Goal: Information Seeking & Learning: Check status

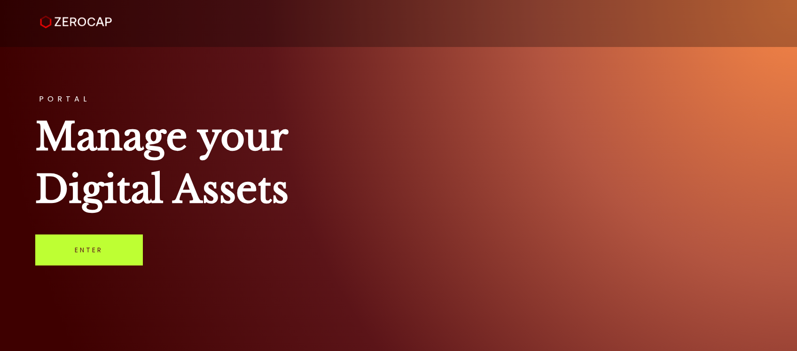
click at [97, 235] on link "Enter" at bounding box center [89, 249] width 108 height 31
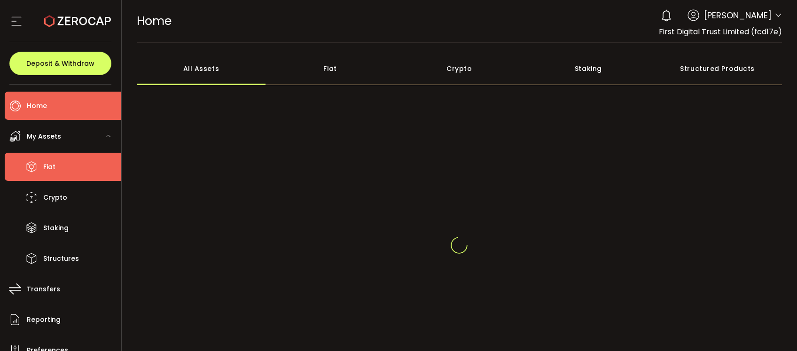
click at [75, 166] on li "Fiat" at bounding box center [63, 167] width 116 height 28
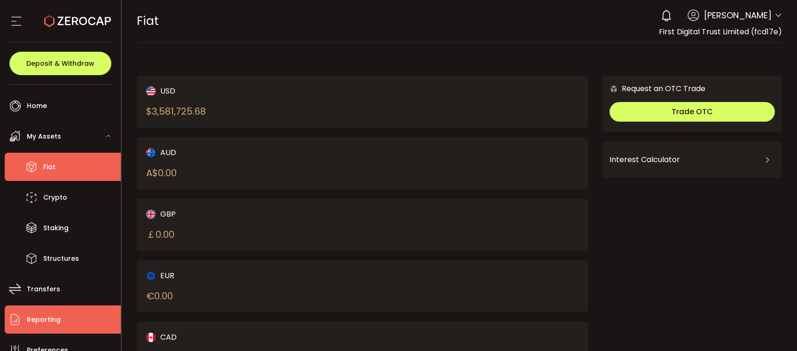
click at [71, 317] on li "Reporting" at bounding box center [63, 319] width 116 height 28
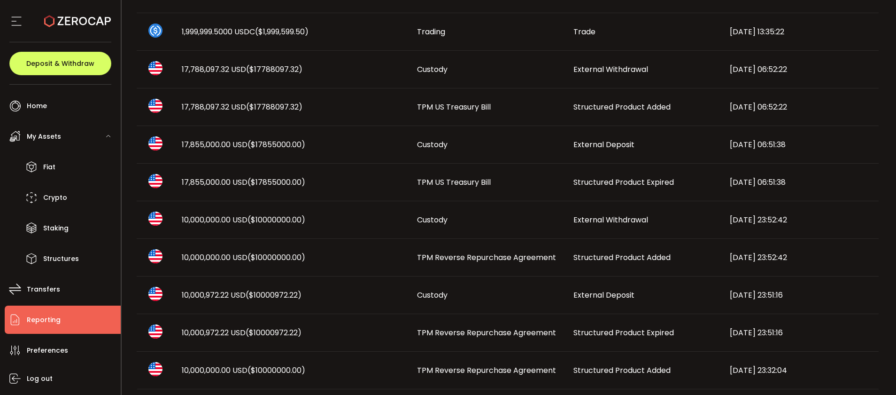
scroll to position [527, 0]
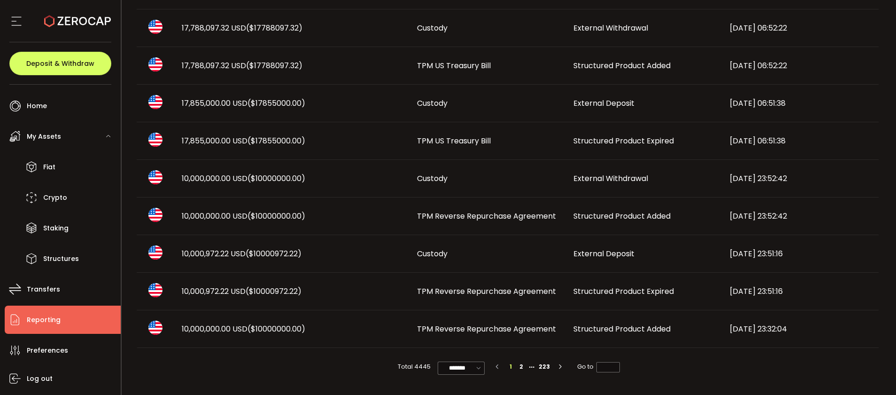
click at [613, 292] on span "Structured Product Expired" at bounding box center [624, 291] width 101 height 11
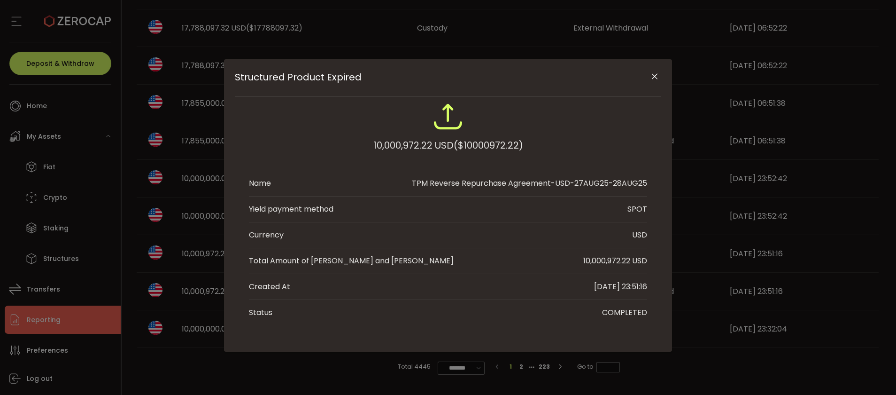
click at [655, 72] on icon "Close" at bounding box center [654, 76] width 9 height 9
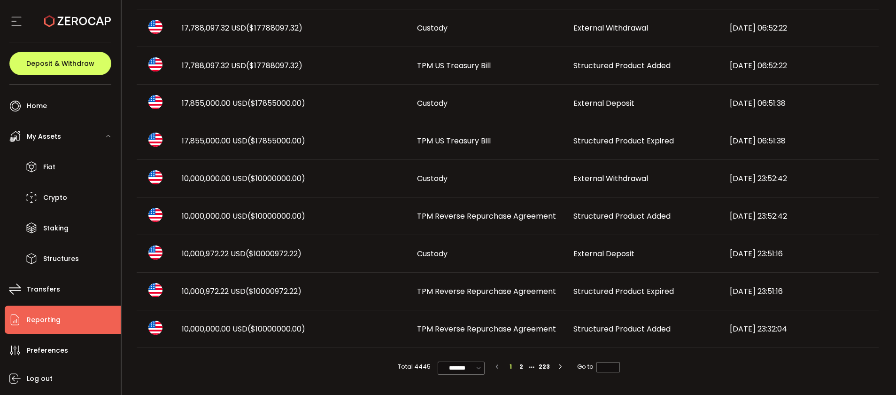
click at [611, 218] on span "Structured Product Added" at bounding box center [622, 215] width 97 height 11
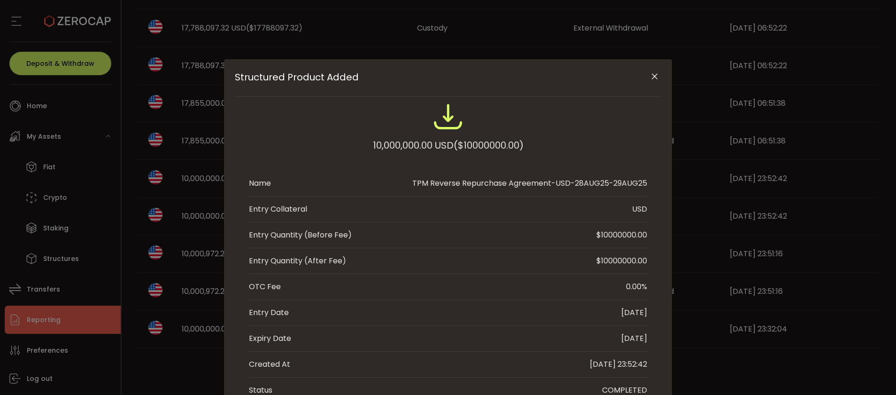
click at [655, 73] on icon "Close" at bounding box center [654, 76] width 9 height 9
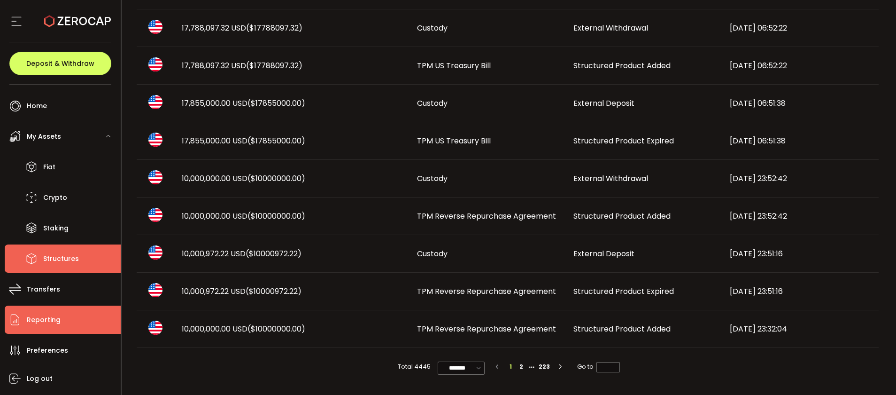
click at [78, 261] on li "Structures" at bounding box center [63, 258] width 116 height 28
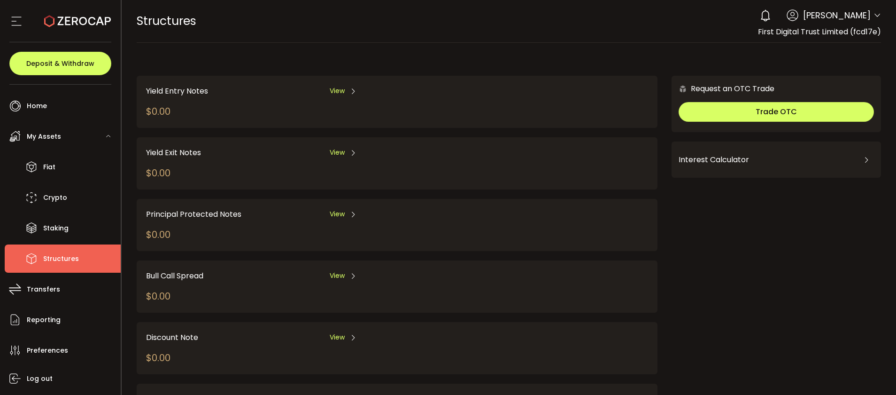
scroll to position [131, 0]
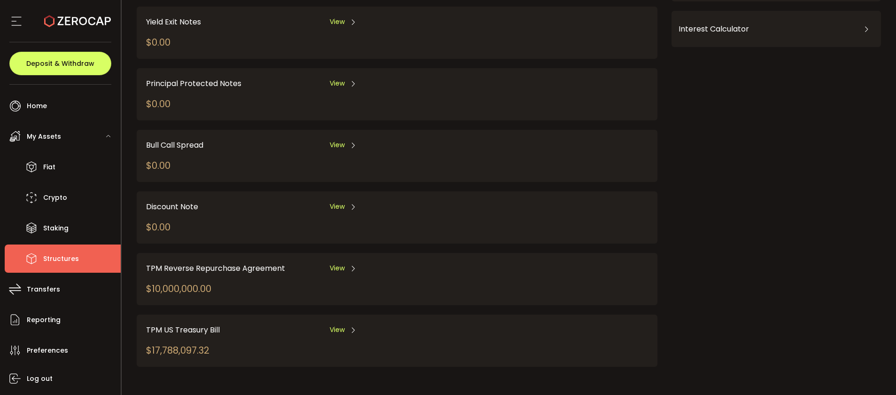
click at [349, 277] on div "TPM Reverse Repurchase Agreement View $10,000,000.00" at bounding box center [322, 278] width 352 height 33
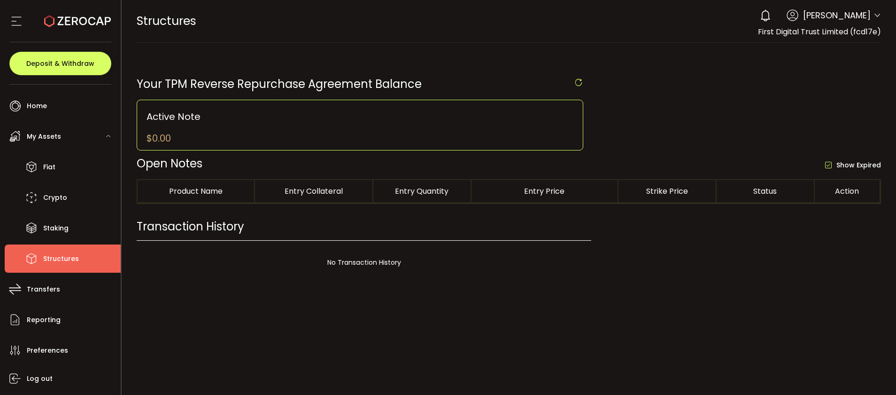
click at [345, 271] on div at bounding box center [509, 197] width 775 height 395
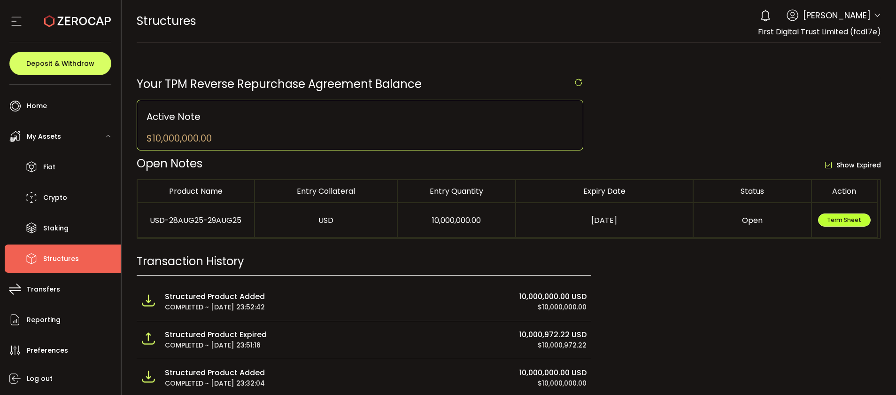
click at [796, 213] on button "Term Sheet" at bounding box center [844, 219] width 53 height 13
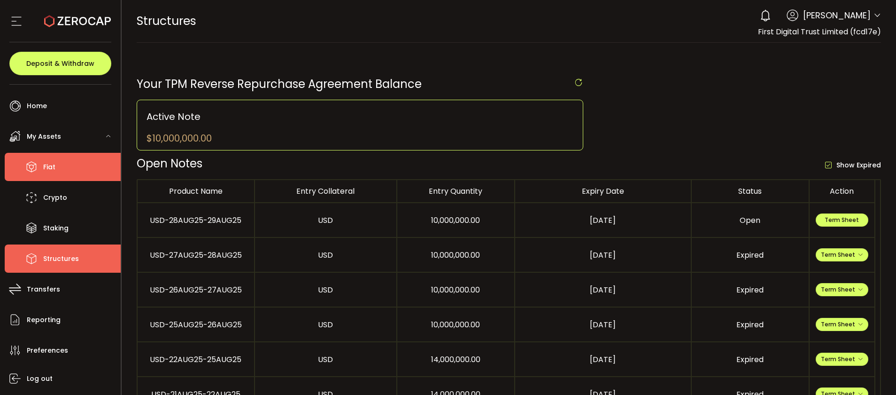
click at [70, 164] on li "Fiat" at bounding box center [63, 167] width 116 height 28
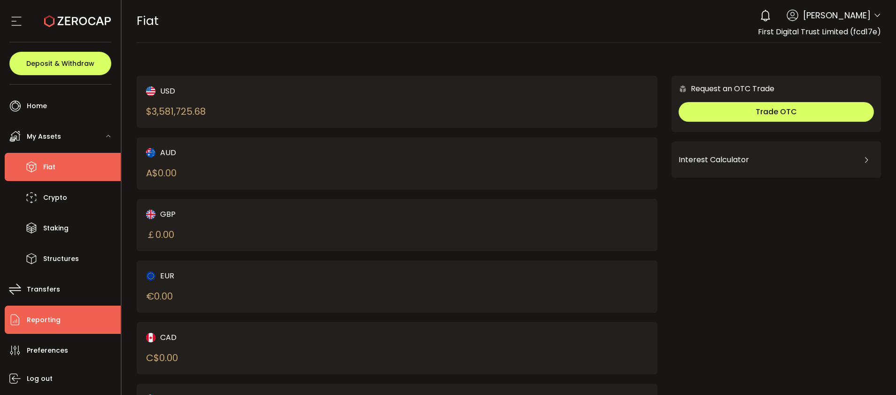
click at [84, 312] on li "Reporting" at bounding box center [63, 319] width 116 height 28
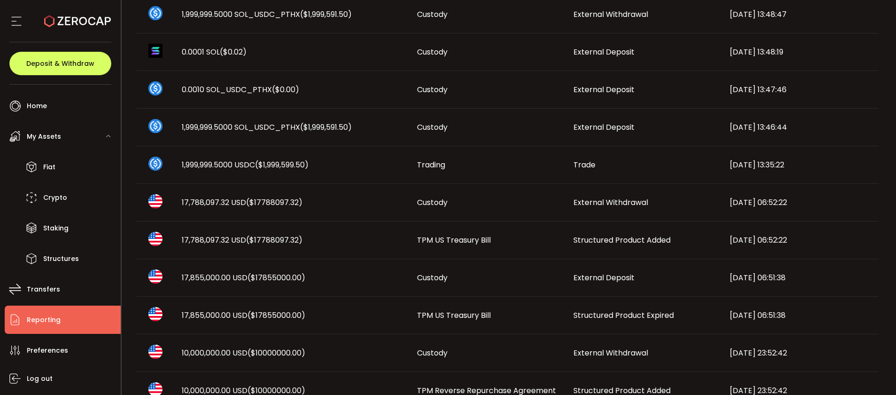
scroll to position [423, 0]
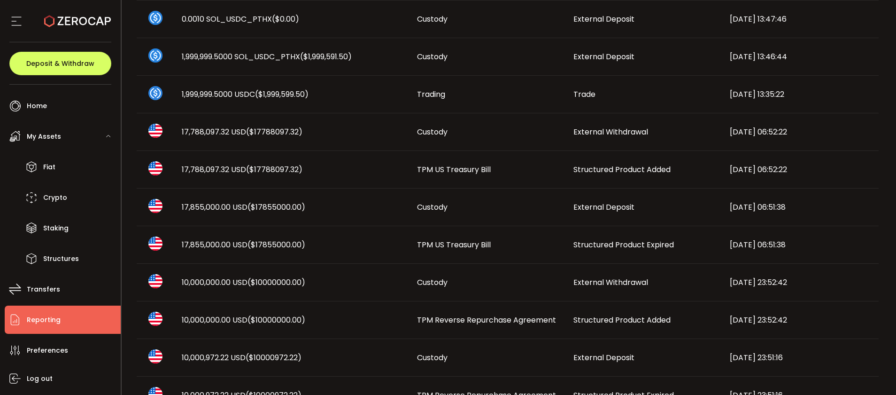
click at [598, 240] on span "Structured Product Expired" at bounding box center [624, 244] width 101 height 11
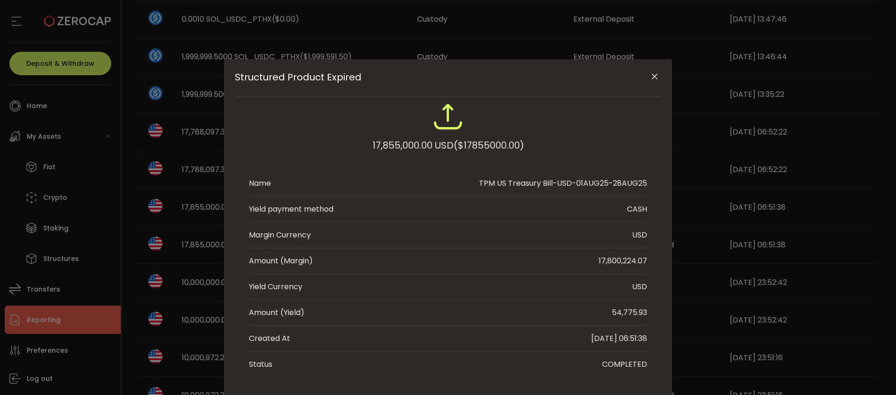
click at [616, 312] on div "54,775.93" at bounding box center [629, 312] width 35 height 11
copy div "54,775.93"
click at [650, 78] on icon "Close" at bounding box center [654, 76] width 9 height 9
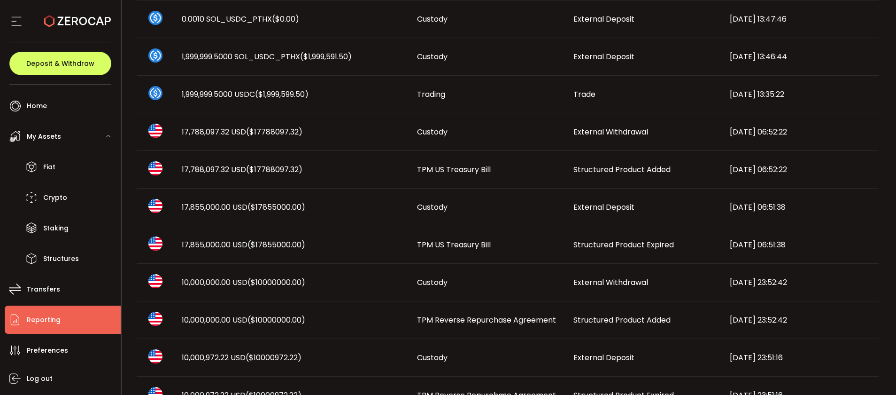
click at [458, 166] on span "TPM US Treasury Bill" at bounding box center [454, 169] width 74 height 11
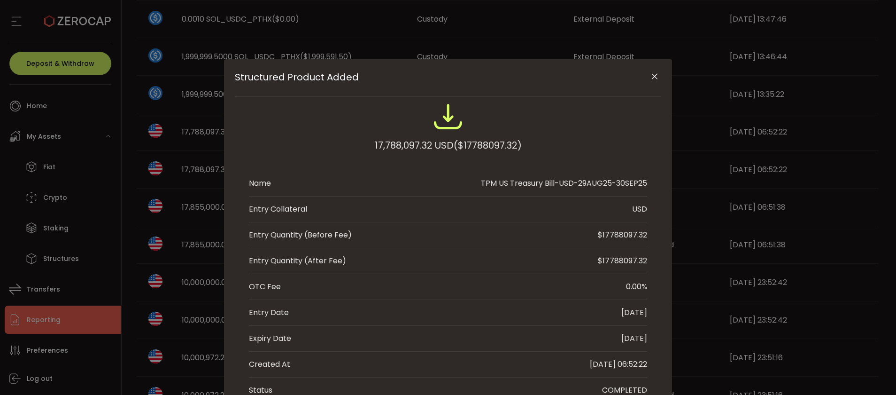
click at [652, 77] on icon "Close" at bounding box center [654, 76] width 9 height 9
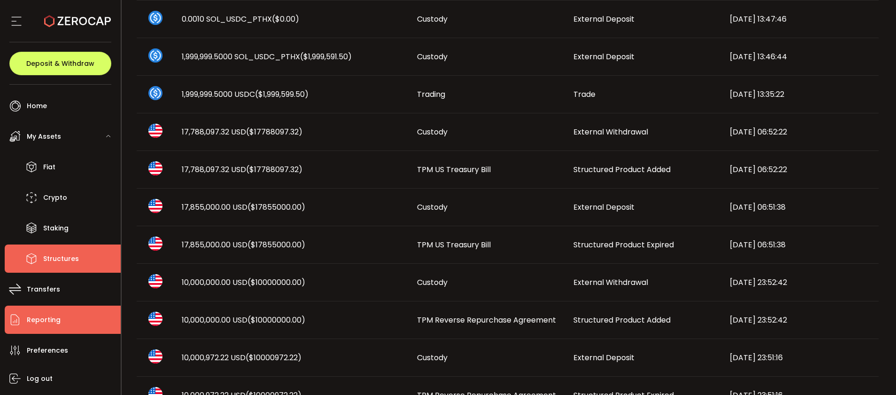
click at [67, 249] on li "Structures" at bounding box center [63, 258] width 116 height 28
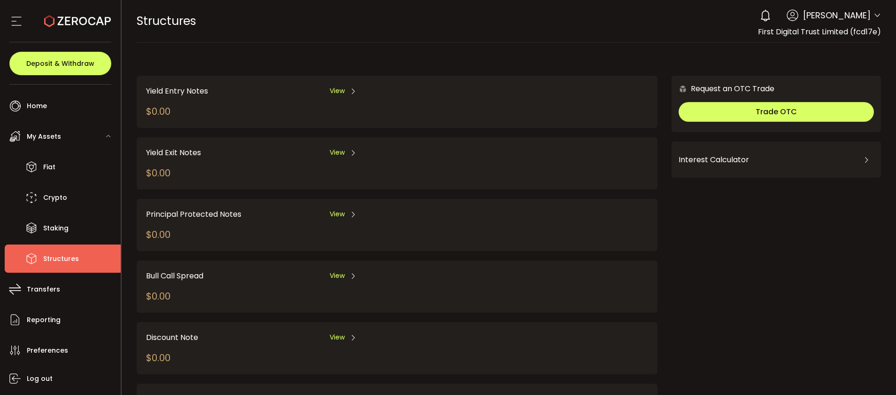
scroll to position [131, 0]
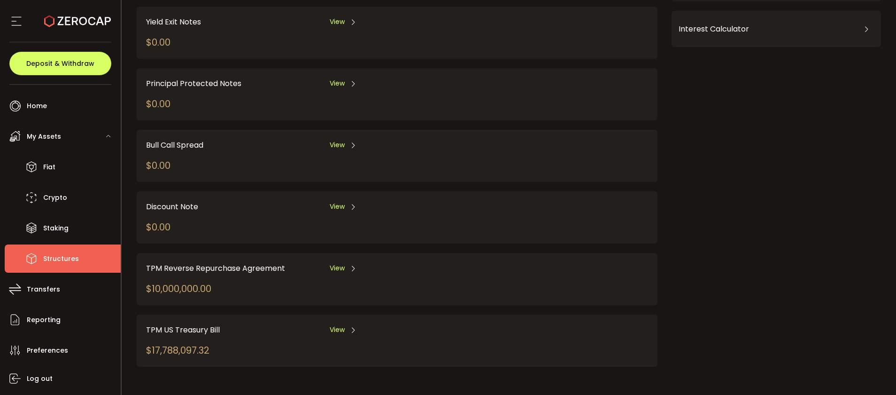
click at [340, 334] on span "View" at bounding box center [337, 330] width 15 height 10
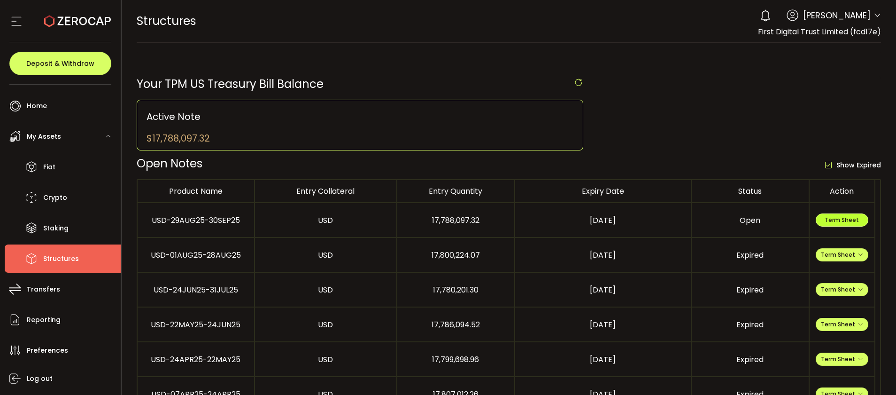
click at [796, 215] on button "Term Sheet" at bounding box center [842, 219] width 53 height 13
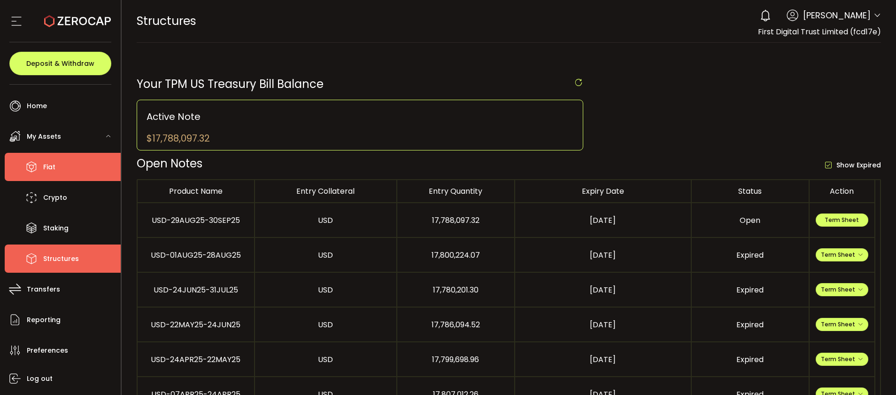
click at [71, 170] on li "Fiat" at bounding box center [63, 167] width 116 height 28
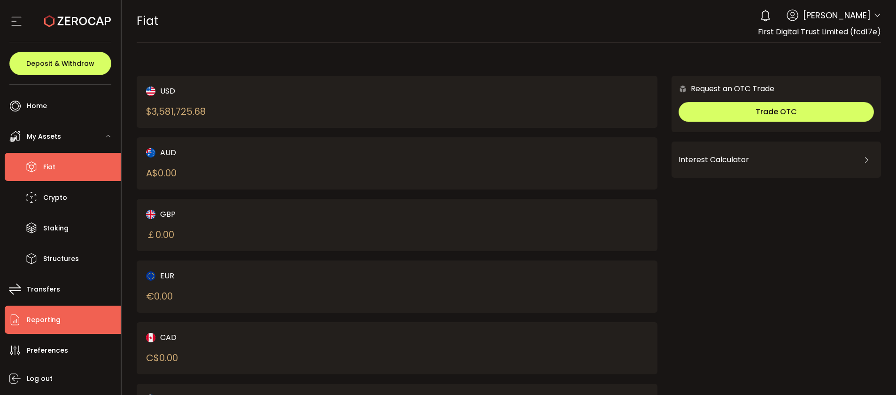
click at [75, 306] on li "Reporting" at bounding box center [63, 319] width 116 height 28
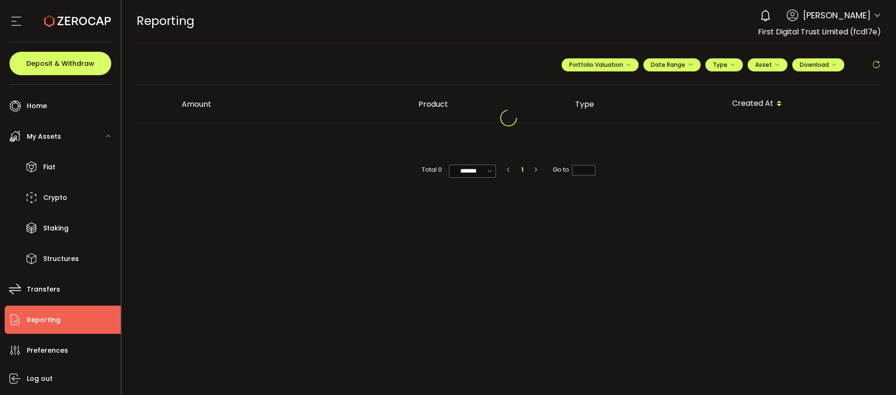
click at [80, 314] on li "Reporting" at bounding box center [63, 319] width 116 height 28
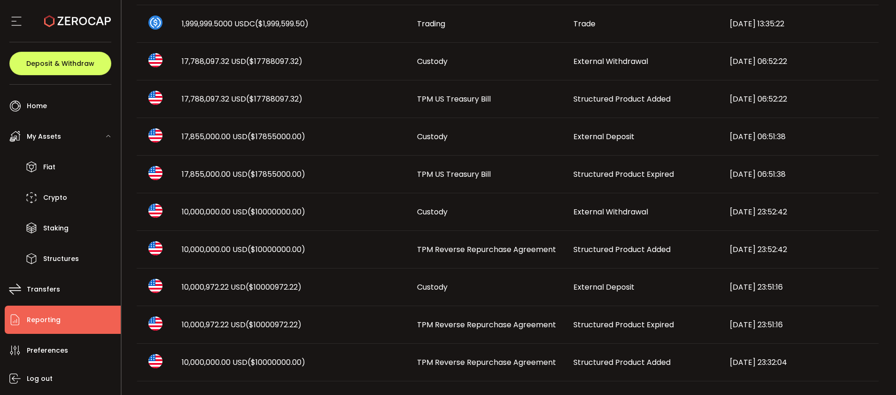
scroll to position [527, 0]
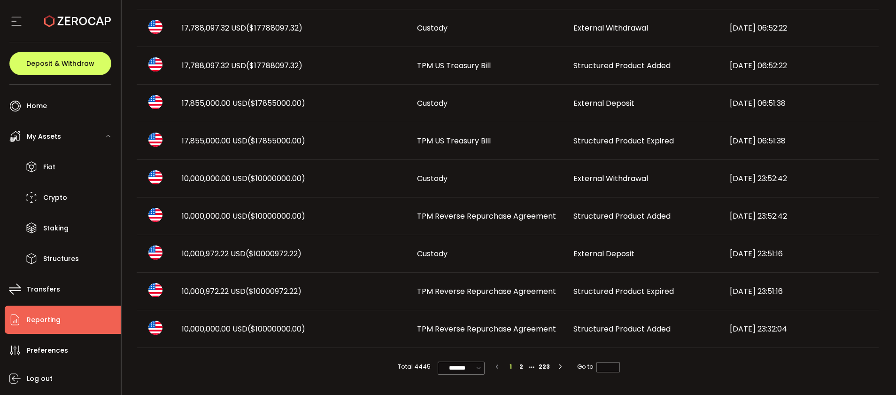
click at [474, 295] on span "TPM Reverse Repurchase Agreement" at bounding box center [486, 291] width 139 height 11
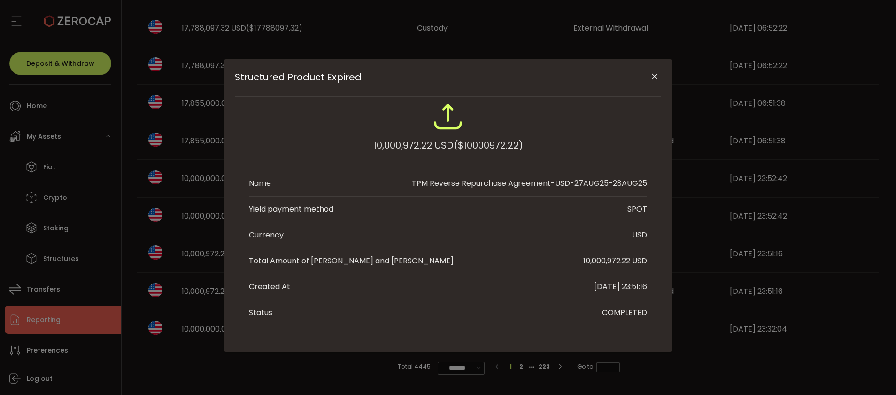
click at [659, 77] on icon "Close" at bounding box center [654, 76] width 9 height 9
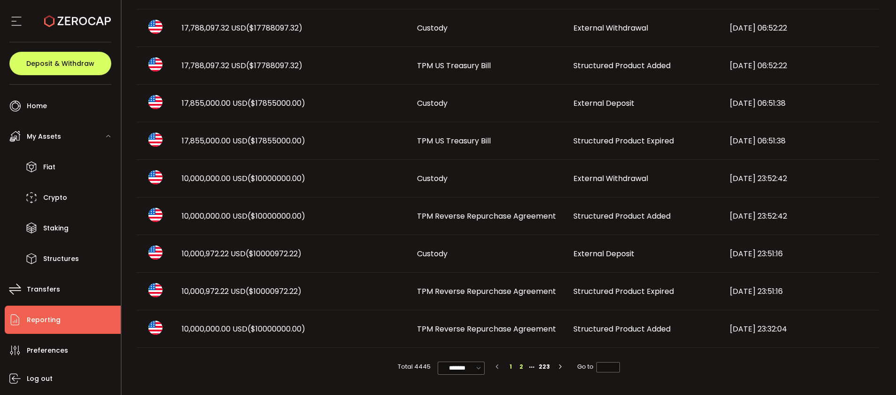
click at [522, 351] on li "2" at bounding box center [521, 366] width 10 height 10
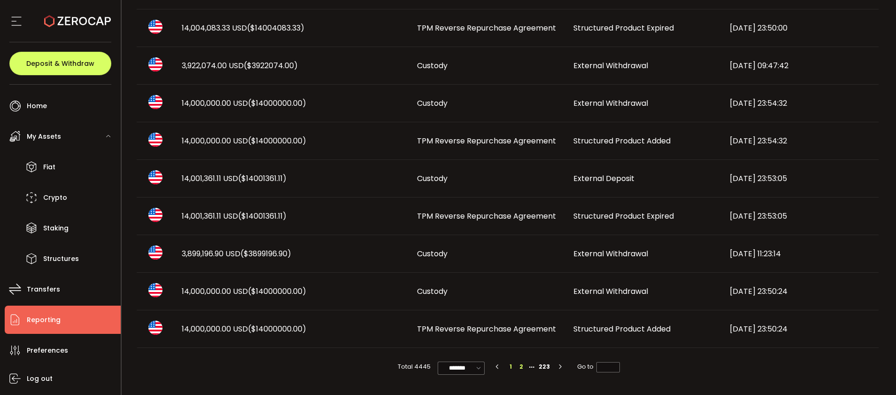
click at [507, 351] on li "1" at bounding box center [511, 366] width 10 height 10
type input "*"
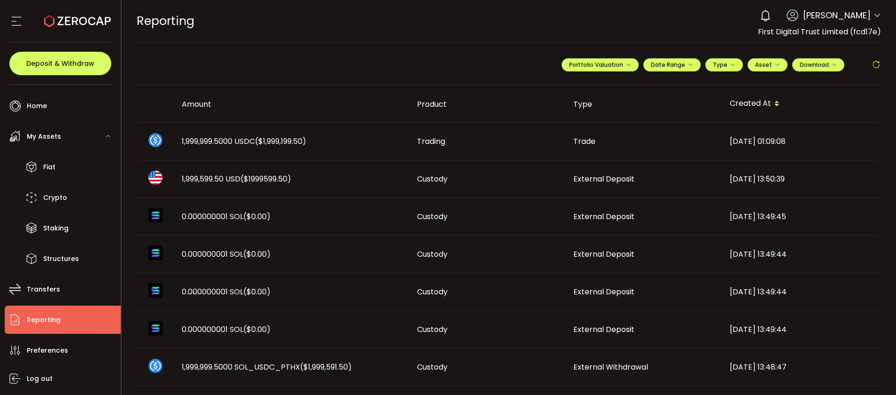
scroll to position [70, 0]
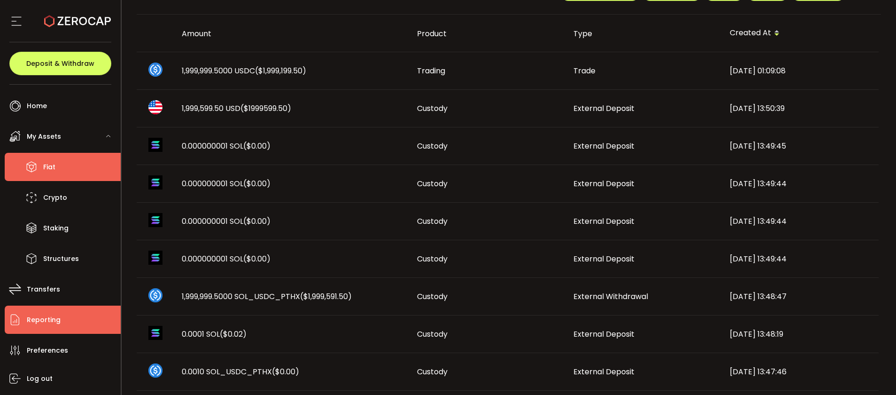
click at [77, 166] on li "Fiat" at bounding box center [63, 167] width 116 height 28
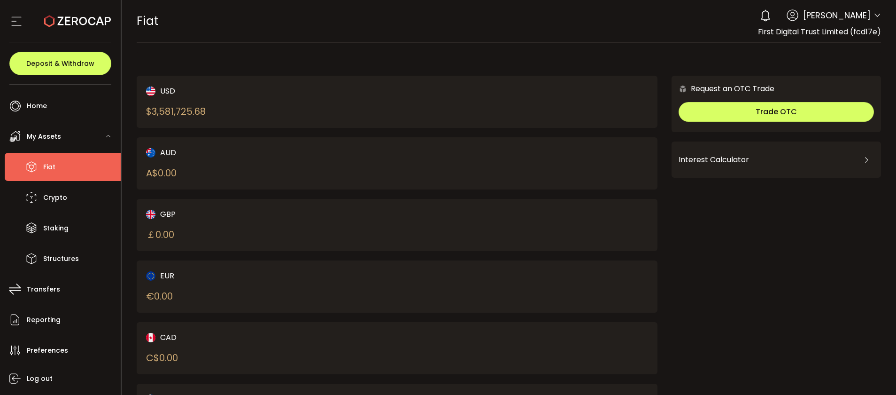
click at [192, 110] on div "$ 3,581,725.68" at bounding box center [176, 111] width 60 height 14
copy div "3,581,725.68"
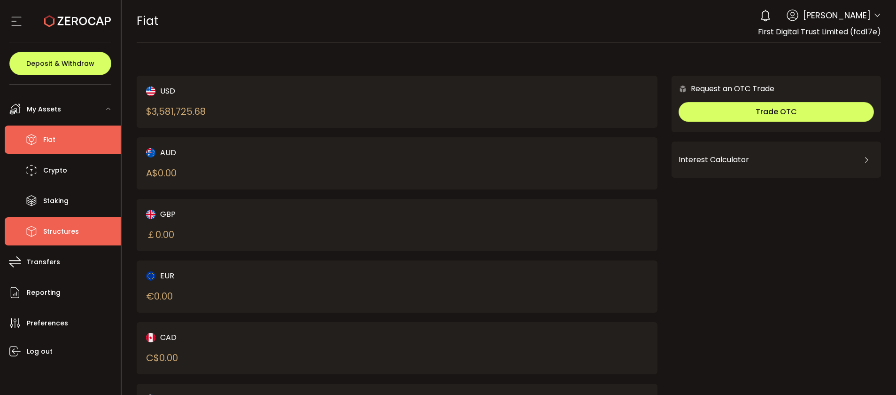
click at [63, 242] on li "Structures" at bounding box center [63, 231] width 116 height 28
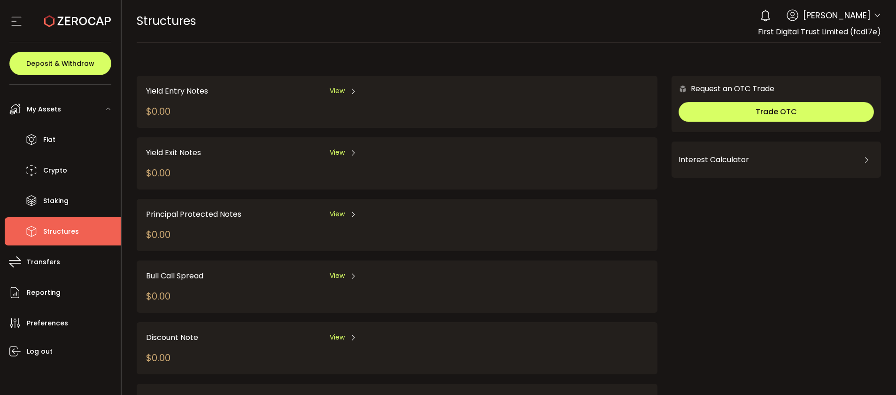
scroll to position [131, 0]
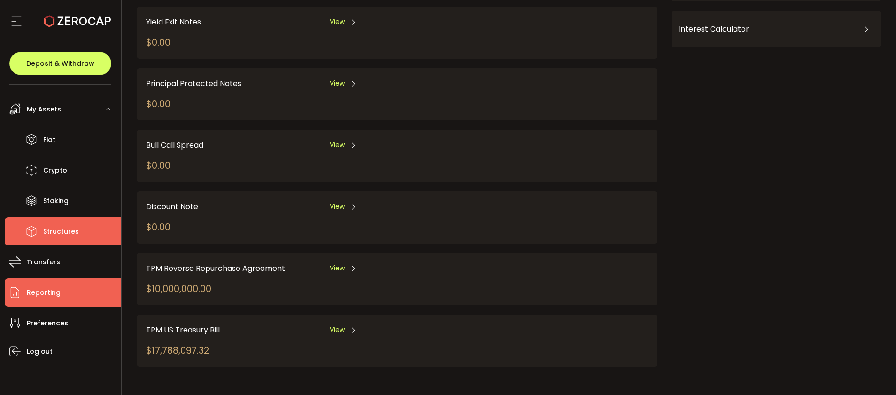
click at [62, 284] on li "Reporting" at bounding box center [63, 292] width 116 height 28
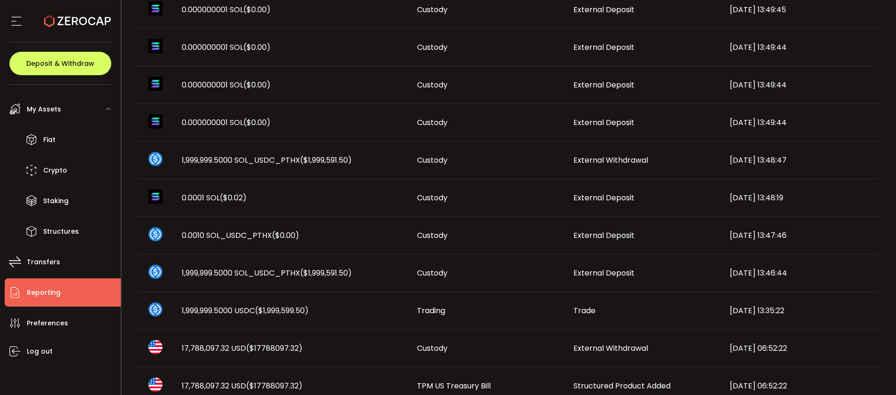
scroll to position [423, 0]
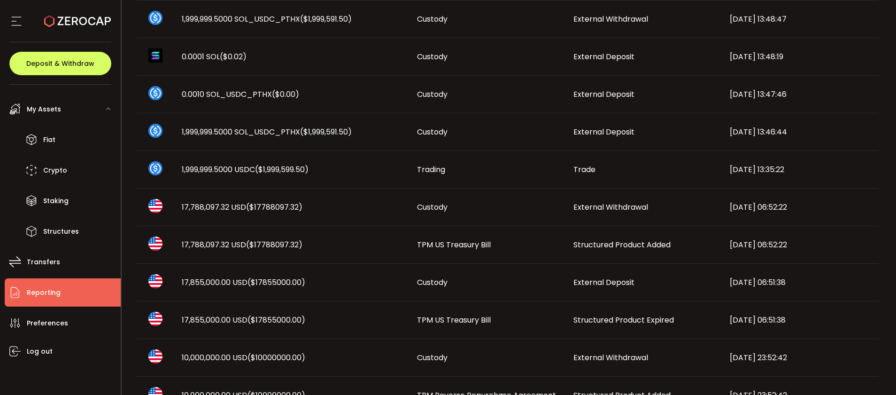
click at [217, 244] on span "17,788,097.32 USD ($17788097.32)" at bounding box center [242, 244] width 121 height 11
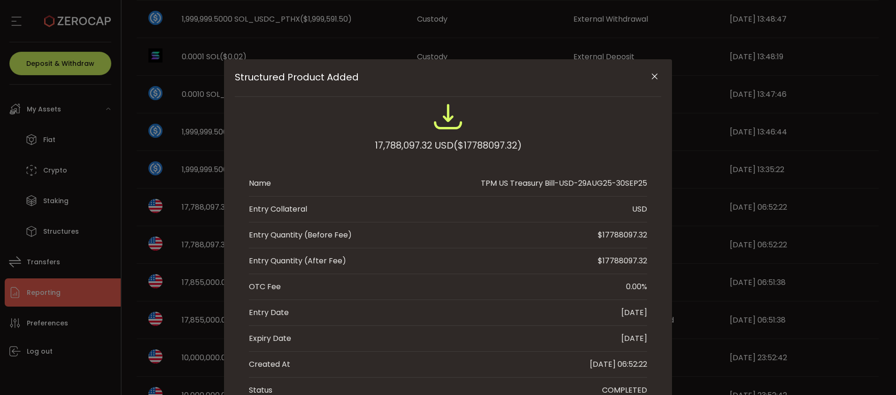
click at [654, 81] on button "Close" at bounding box center [655, 77] width 16 height 16
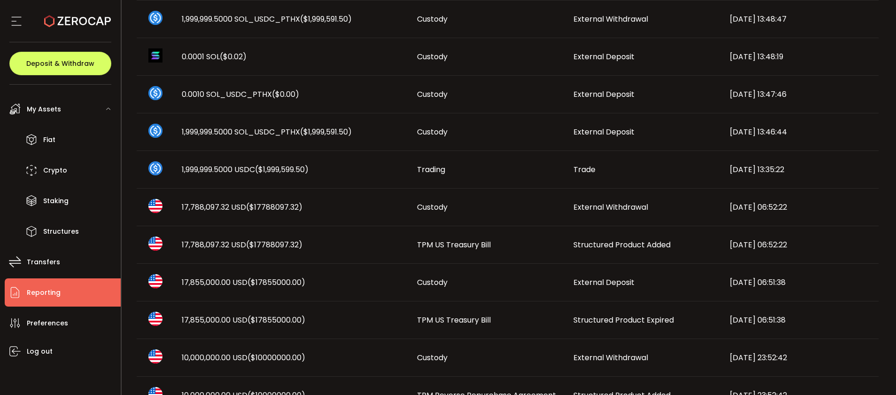
click at [616, 322] on span "Structured Product Expired" at bounding box center [624, 319] width 101 height 11
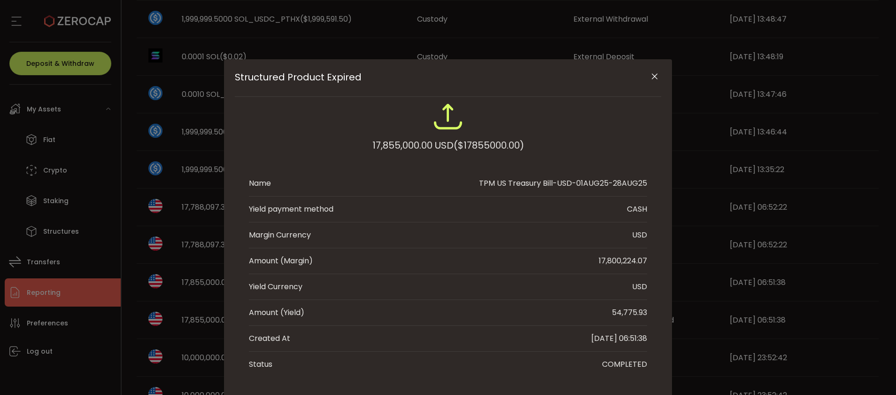
scroll to position [32, 0]
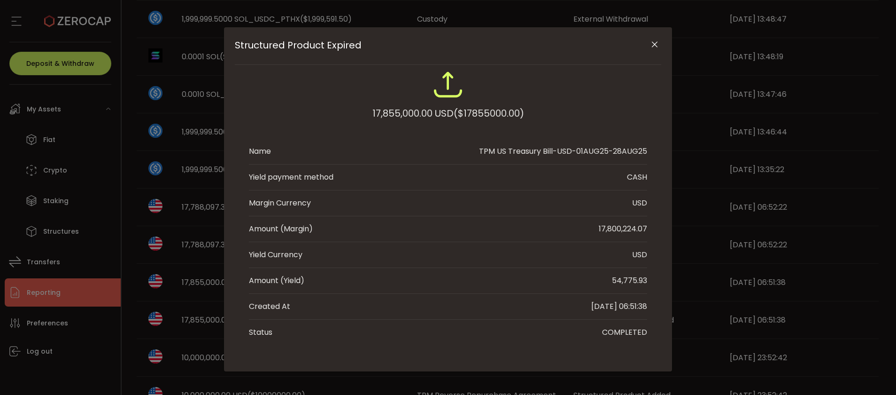
click at [657, 49] on button "Close" at bounding box center [655, 45] width 16 height 16
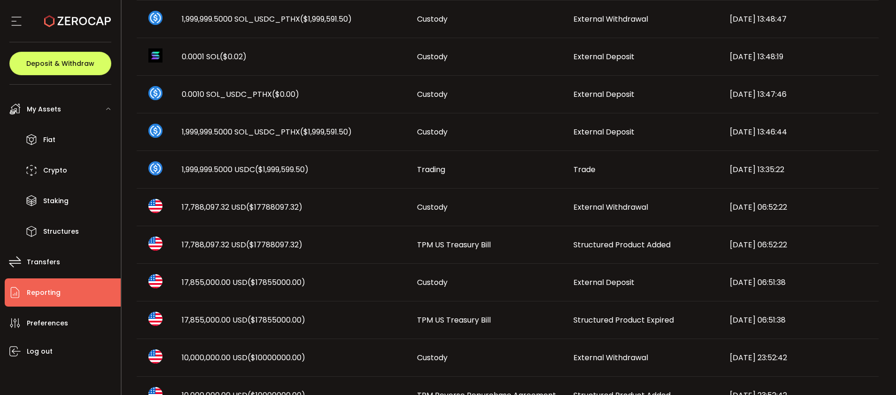
scroll to position [527, 0]
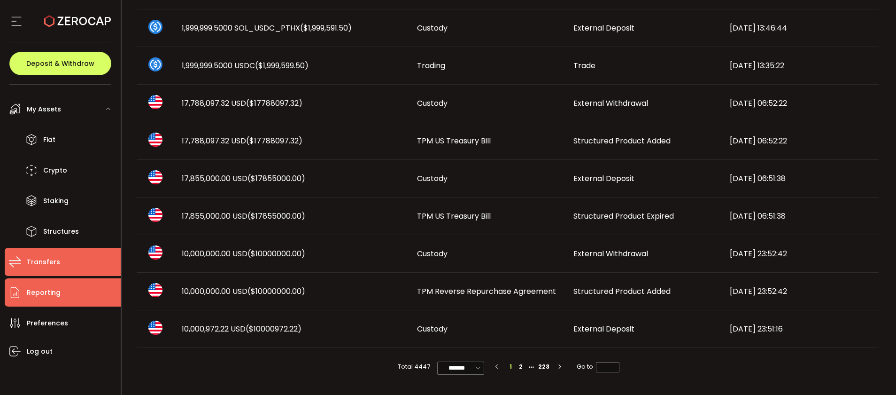
click at [49, 249] on li "Transfers" at bounding box center [63, 262] width 116 height 28
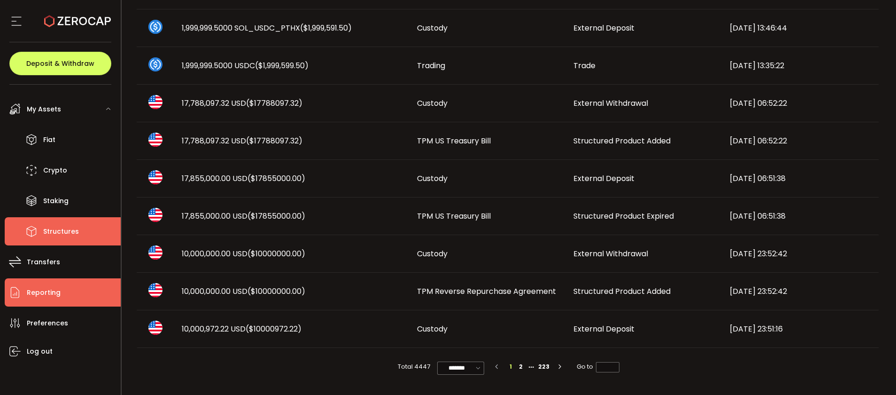
click at [67, 233] on span "Structures" at bounding box center [61, 232] width 36 height 14
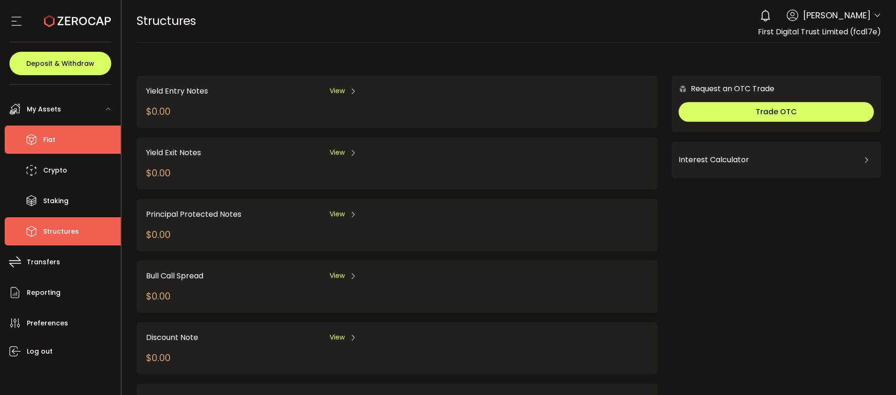
click at [72, 147] on li "Fiat" at bounding box center [63, 139] width 116 height 28
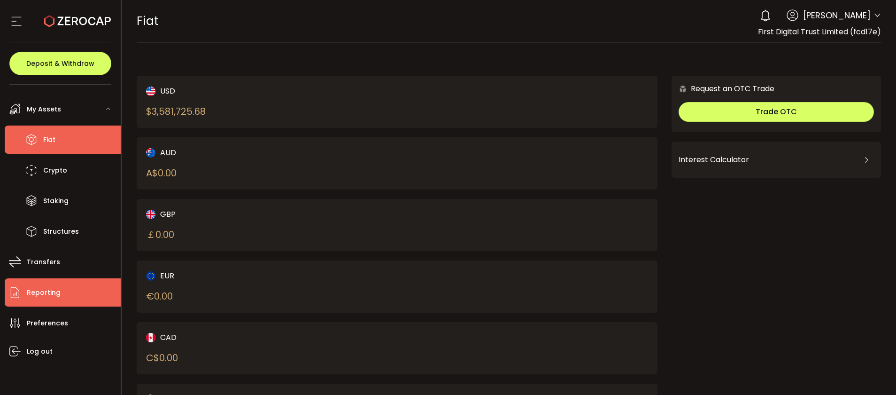
click at [74, 284] on li "Reporting" at bounding box center [63, 292] width 116 height 28
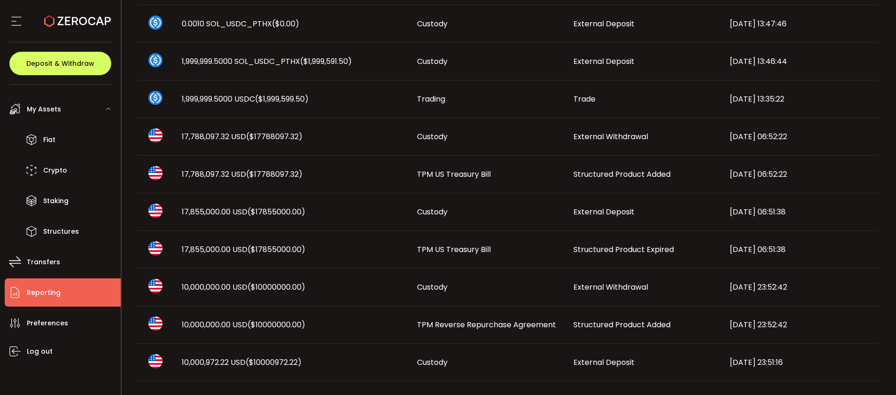
scroll to position [527, 0]
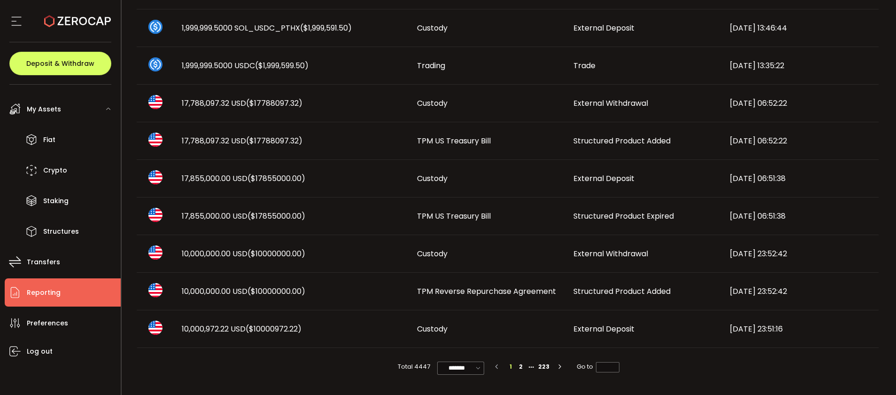
click at [599, 328] on span "External Deposit" at bounding box center [604, 328] width 61 height 11
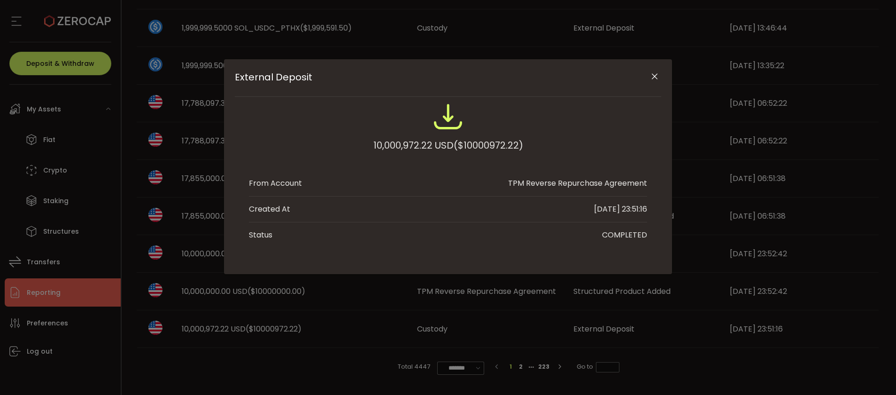
click at [649, 79] on button "Close" at bounding box center [655, 77] width 16 height 16
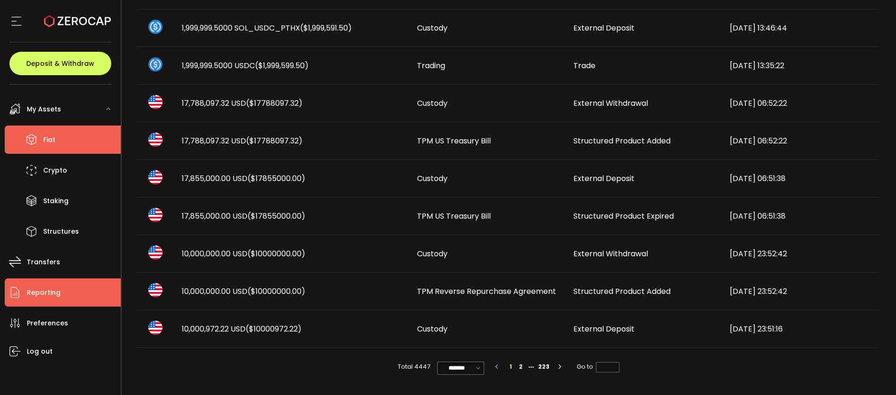
click at [87, 138] on li "Fiat" at bounding box center [63, 139] width 116 height 28
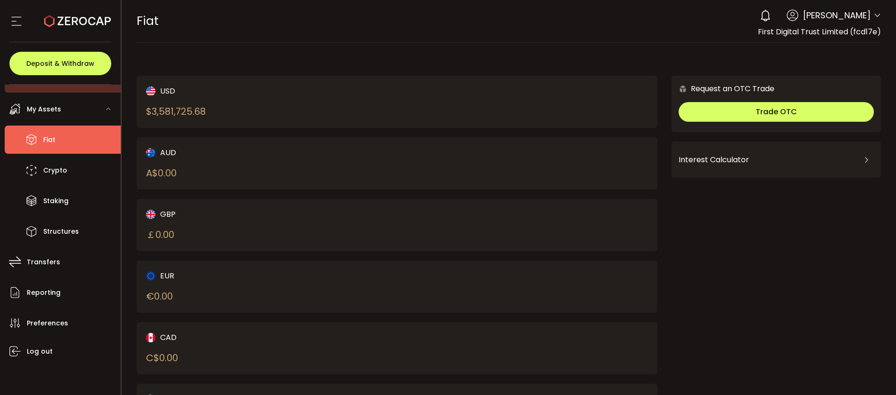
click at [83, 102] on div "My Assets" at bounding box center [63, 109] width 116 height 28
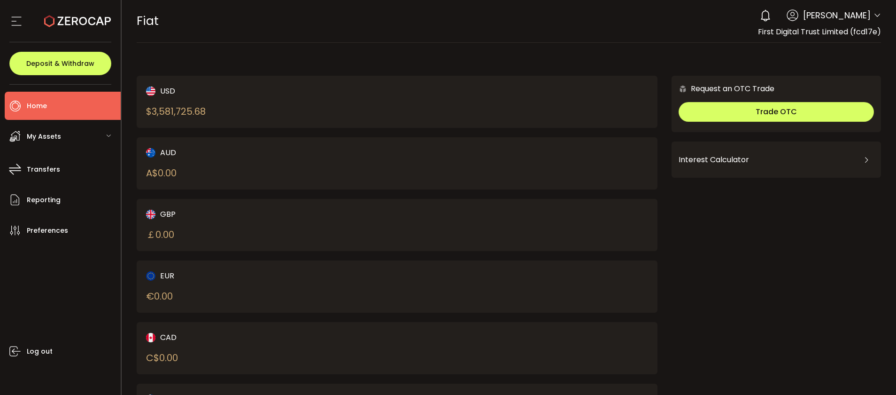
click at [63, 111] on li "Home" at bounding box center [63, 106] width 116 height 28
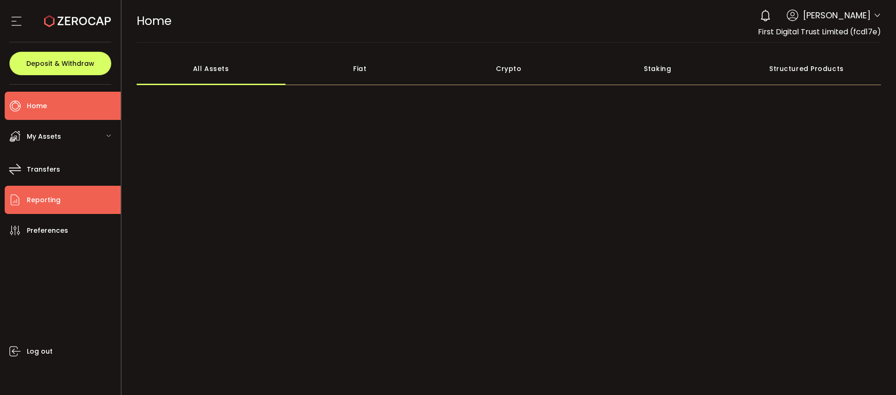
click at [62, 190] on li "Reporting" at bounding box center [63, 200] width 116 height 28
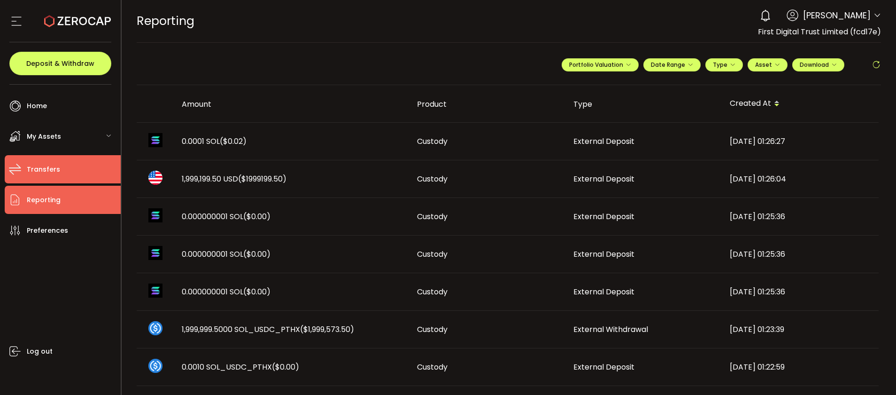
click at [54, 169] on span "Transfers" at bounding box center [43, 170] width 33 height 14
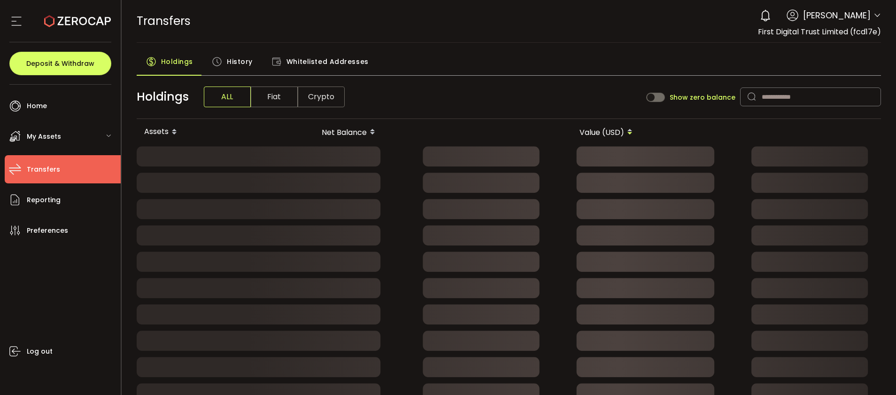
click at [62, 145] on div "My Assets" at bounding box center [63, 136] width 116 height 28
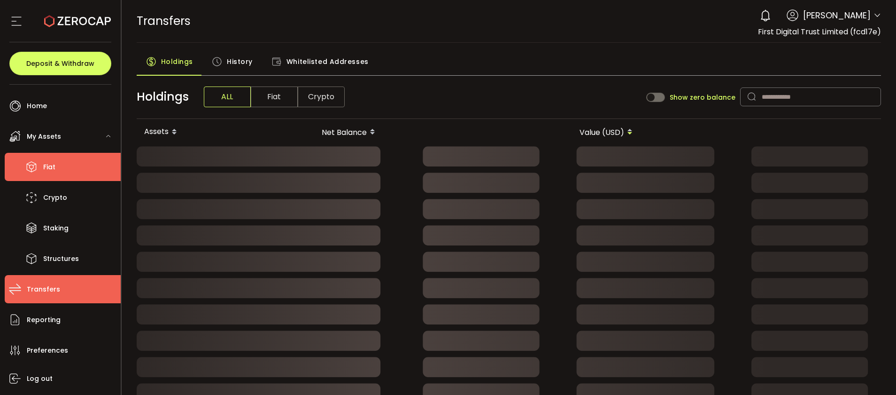
click at [67, 156] on li "Fiat" at bounding box center [63, 167] width 116 height 28
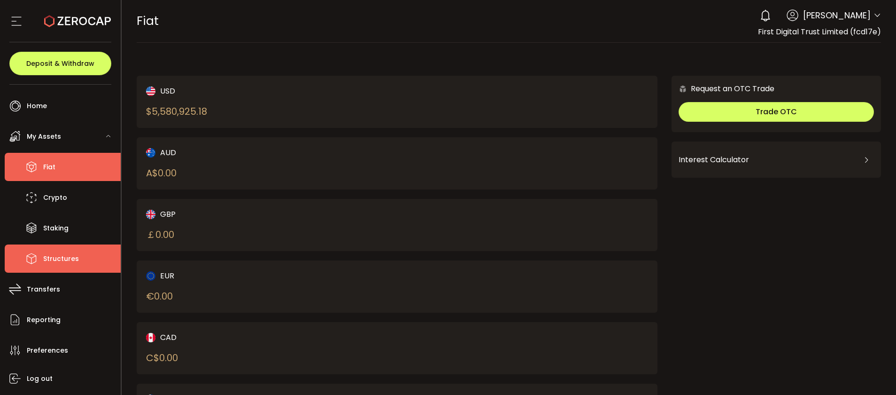
click at [71, 256] on span "Structures" at bounding box center [61, 259] width 36 height 14
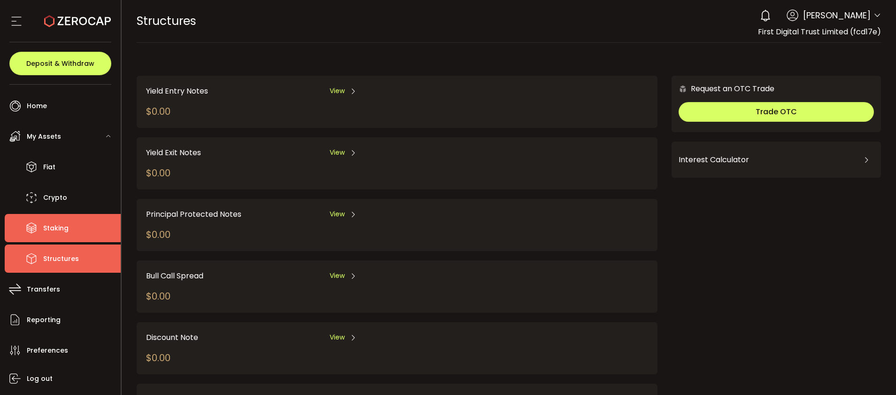
click at [62, 231] on span "Staking" at bounding box center [55, 228] width 25 height 14
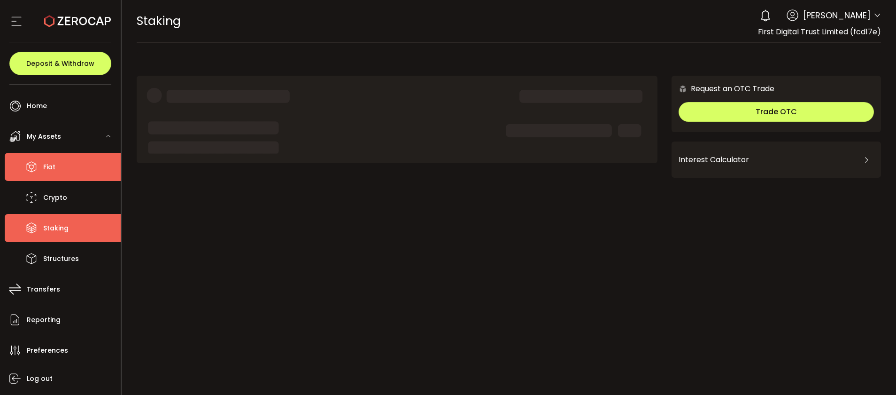
click at [77, 170] on li "Fiat" at bounding box center [63, 167] width 116 height 28
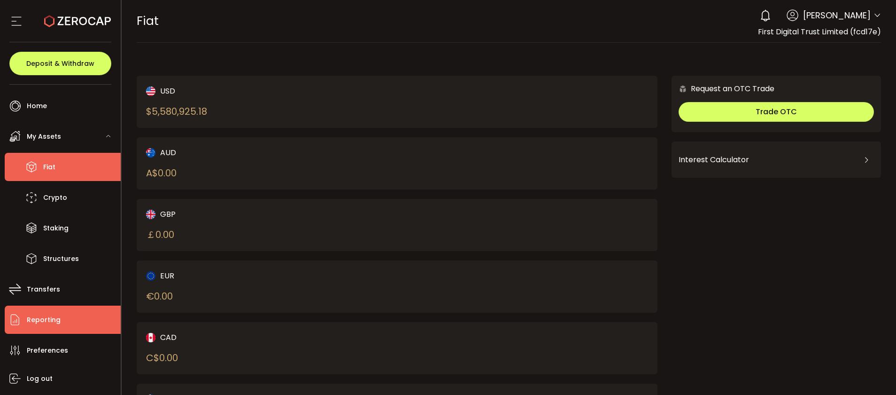
click at [86, 319] on li "Reporting" at bounding box center [63, 319] width 116 height 28
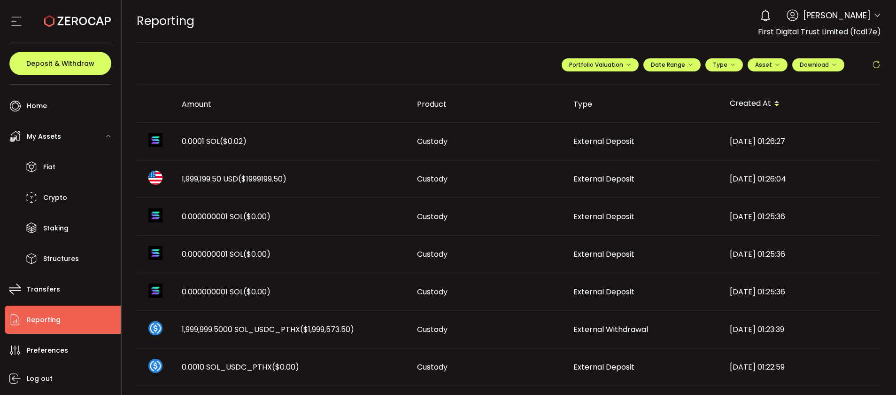
click at [212, 180] on span "1,999,199.50 USD ($1999199.50)" at bounding box center [234, 178] width 105 height 11
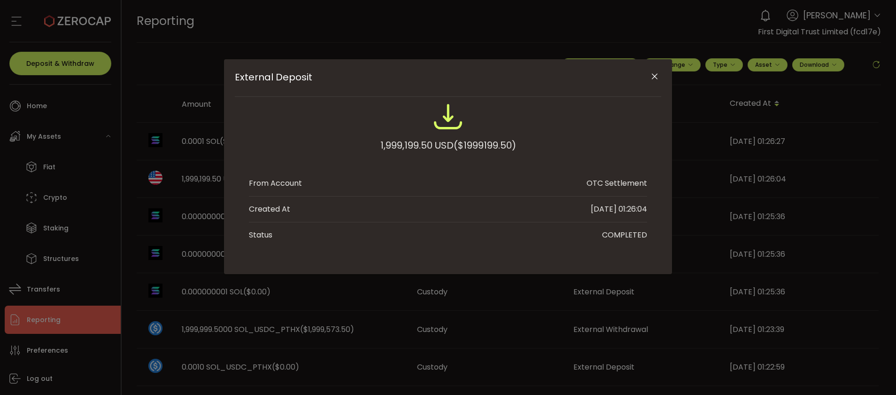
click at [372, 146] on div "1,999,199.50 USD ($1999199.50)" at bounding box center [448, 132] width 398 height 62
click at [442, 132] on div "1,999,199.50 USD ($1999199.50)" at bounding box center [448, 132] width 398 height 62
drag, startPoint x: 443, startPoint y: 132, endPoint x: 432, endPoint y: 135, distance: 11.6
click at [443, 132] on div "External Deposit" at bounding box center [448, 118] width 398 height 35
click at [429, 146] on div "1,999,199.50 USD ($1999199.50)" at bounding box center [449, 145] width 136 height 17
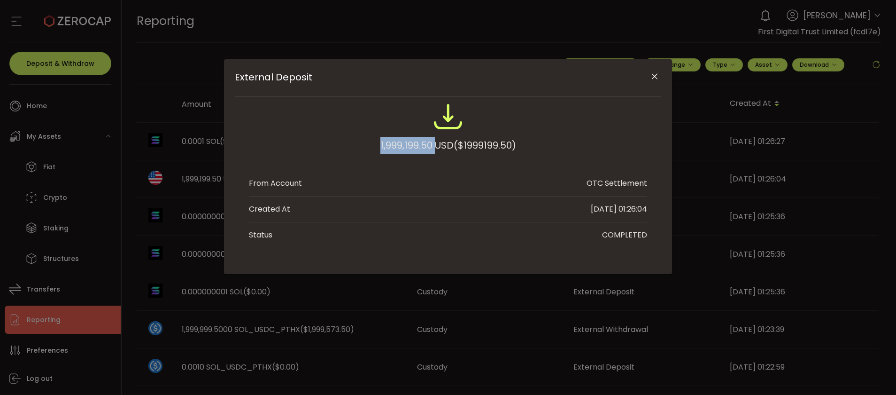
click at [428, 146] on div "1,999,199.50 USD ($1999199.50)" at bounding box center [449, 145] width 136 height 17
drag, startPoint x: 428, startPoint y: 146, endPoint x: 420, endPoint y: 146, distance: 8.5
click at [420, 146] on div "1,999,199.50 USD ($1999199.50)" at bounding box center [449, 145] width 136 height 17
click at [402, 144] on div "1,999,199.50 USD ($1999199.50)" at bounding box center [449, 145] width 136 height 17
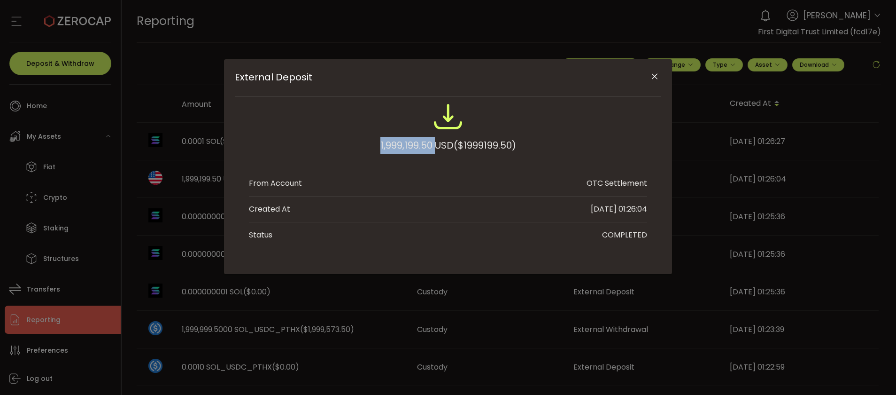
click at [402, 144] on div "1,999,199.50 USD ($1999199.50)" at bounding box center [449, 145] width 136 height 17
click at [650, 82] on button "Close" at bounding box center [655, 77] width 16 height 16
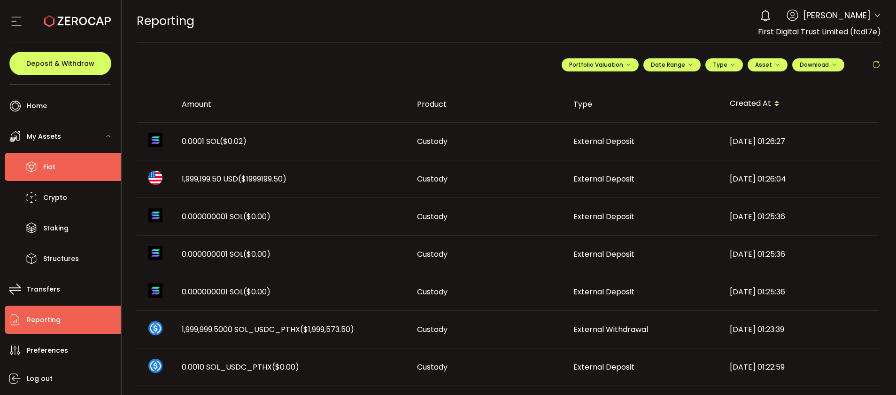
click at [55, 175] on li "Fiat" at bounding box center [63, 167] width 116 height 28
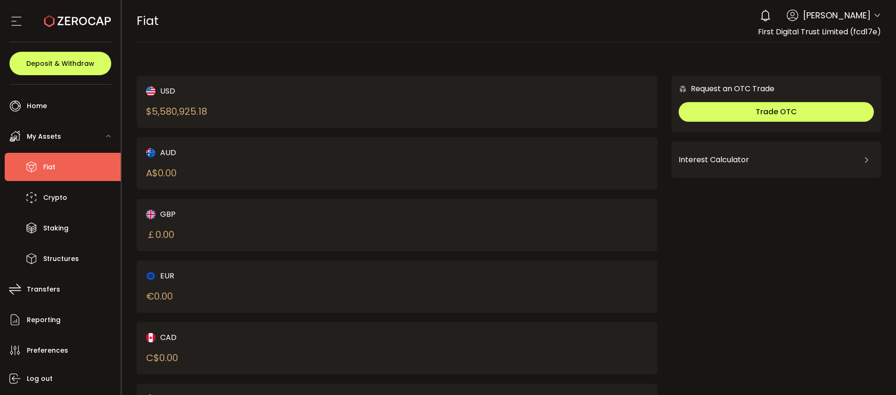
drag, startPoint x: 213, startPoint y: 111, endPoint x: 173, endPoint y: 111, distance: 40.4
click at [173, 111] on div "USD $ 5,580,925.18" at bounding box center [259, 101] width 226 height 33
click at [339, 59] on div "USD $ 5,580,925.18 AUD A$ 0.00 GBP ￡ 0.00 EUR € 0.00 CAD C$ 0.00 NZD Request an…" at bounding box center [509, 248] width 745 height 393
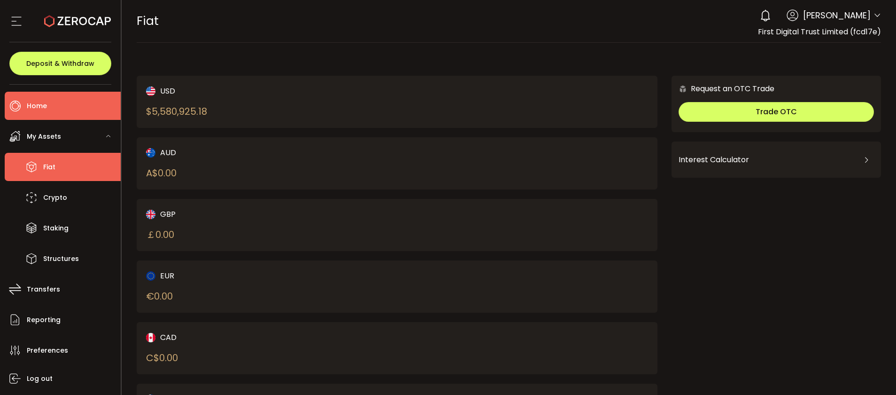
click at [71, 113] on li "Home" at bounding box center [63, 106] width 116 height 28
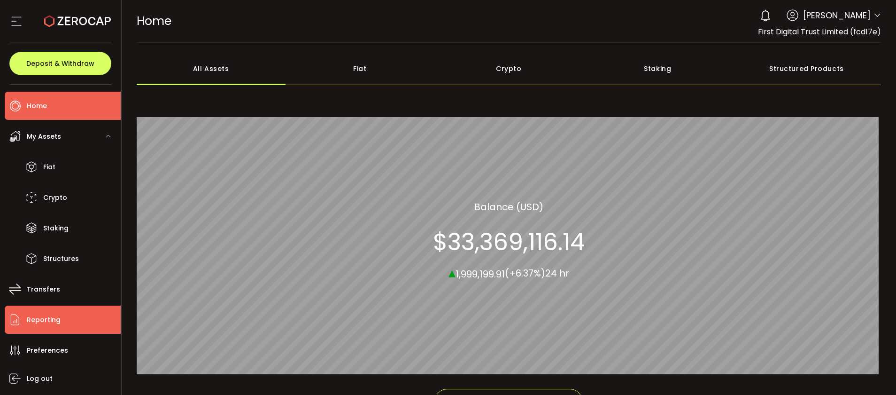
click at [54, 322] on span "Reporting" at bounding box center [44, 320] width 34 height 14
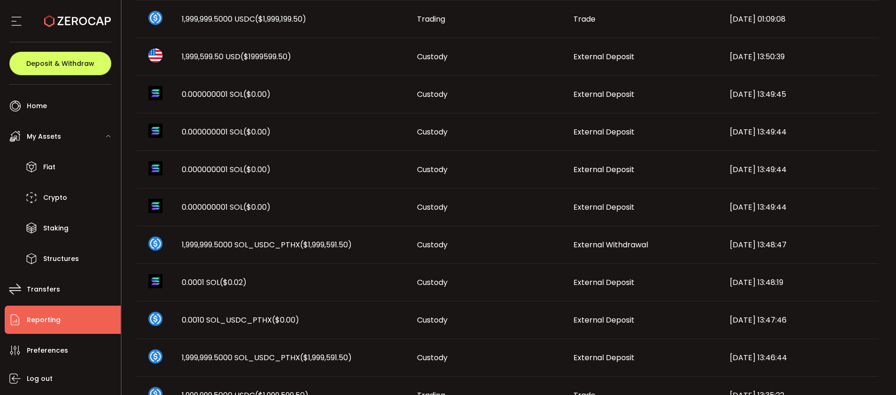
scroll to position [527, 0]
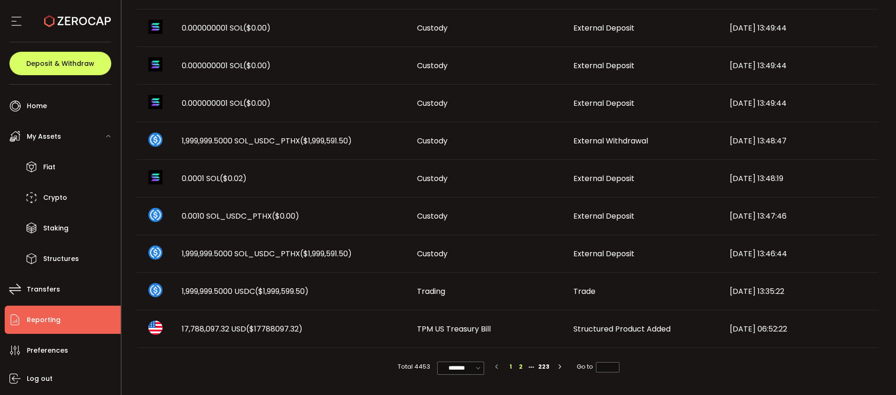
click at [522, 366] on li "2" at bounding box center [521, 366] width 10 height 10
type input "*"
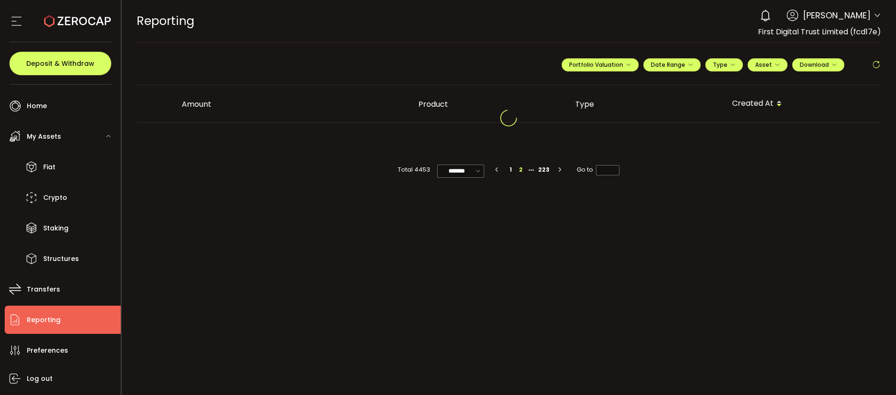
scroll to position [0, 0]
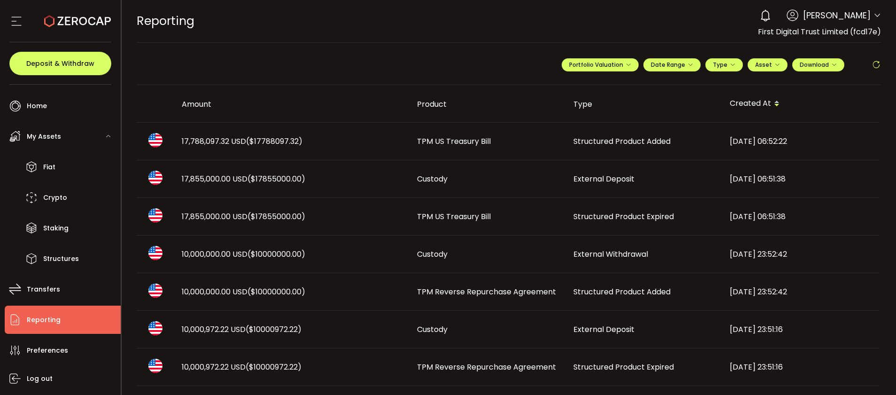
click at [628, 290] on span "Structured Product Added" at bounding box center [622, 291] width 97 height 11
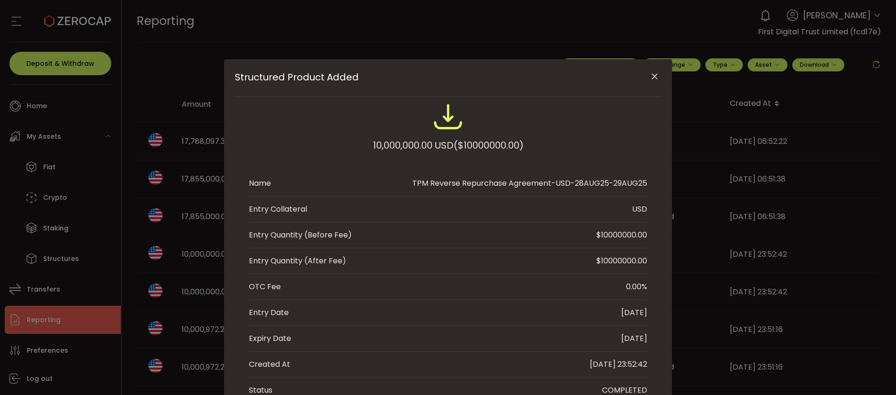
drag, startPoint x: 611, startPoint y: 178, endPoint x: 634, endPoint y: 179, distance: 23.5
click at [634, 179] on div "TPM Reverse Repurchase Agreement-USD-28AUG25-29AUG25" at bounding box center [530, 183] width 235 height 11
drag, startPoint x: 634, startPoint y: 179, endPoint x: 607, endPoint y: 67, distance: 114.8
click at [594, 73] on span "Structured Product Added" at bounding box center [427, 76] width 384 height 11
click at [650, 75] on icon "Close" at bounding box center [654, 76] width 9 height 9
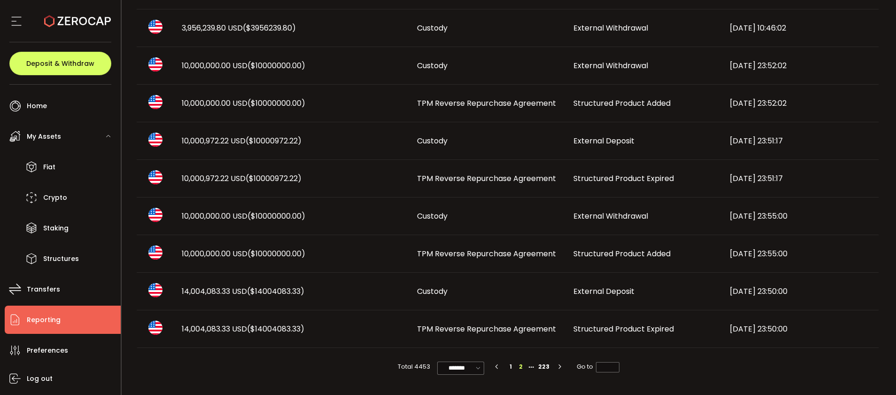
scroll to position [27, 0]
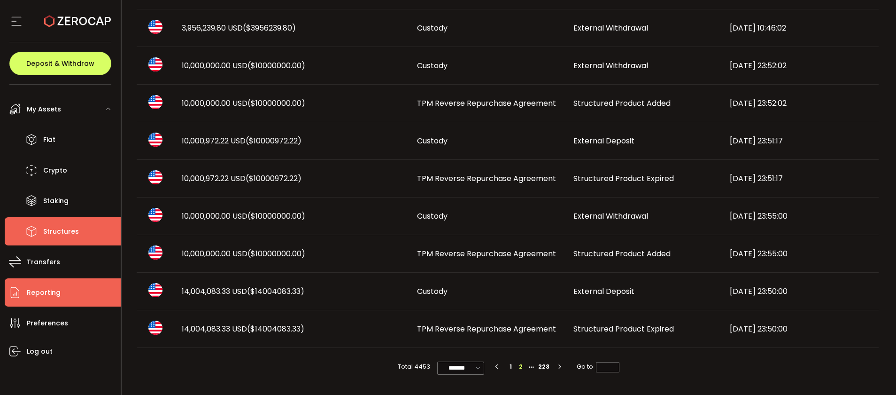
click at [57, 231] on span "Structures" at bounding box center [61, 232] width 36 height 14
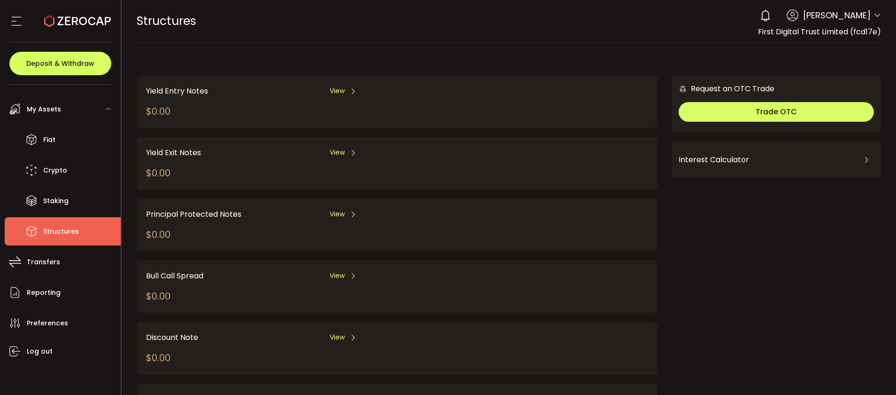
scroll to position [131, 0]
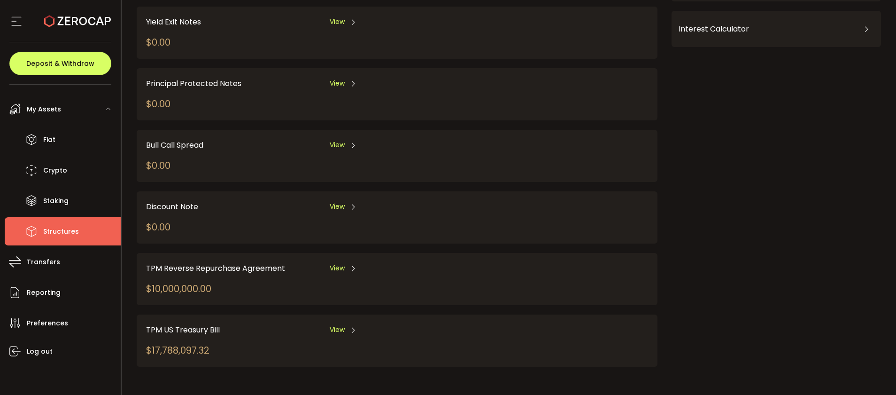
click at [354, 325] on div "View" at bounding box center [343, 330] width 27 height 12
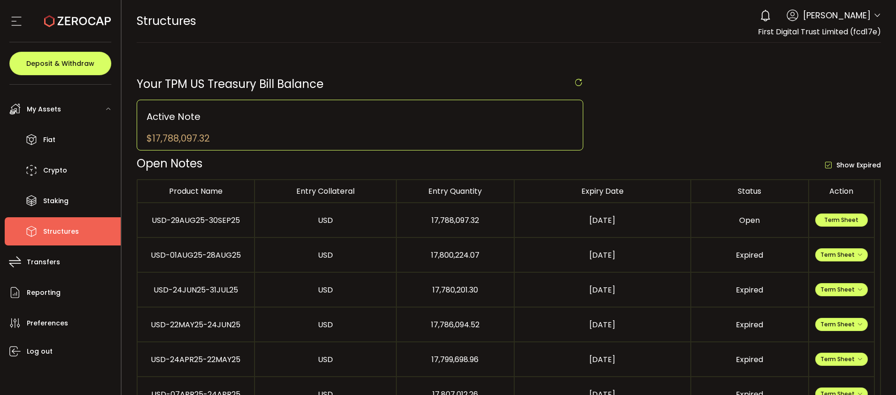
scroll to position [70, 0]
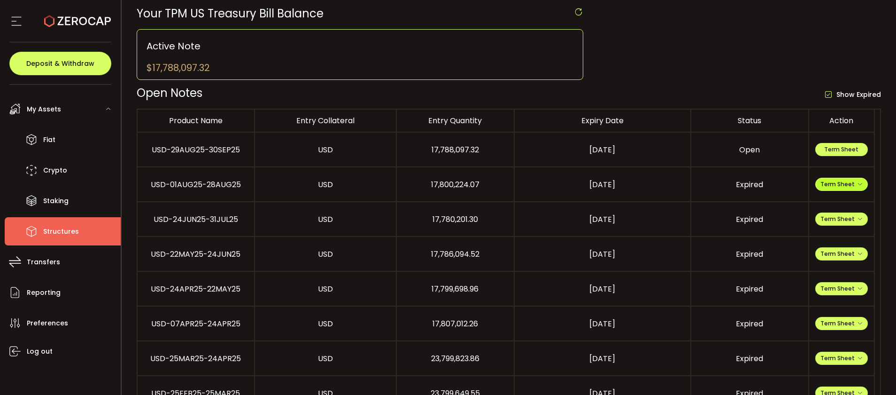
click at [845, 187] on span "Term Sheet" at bounding box center [842, 184] width 42 height 8
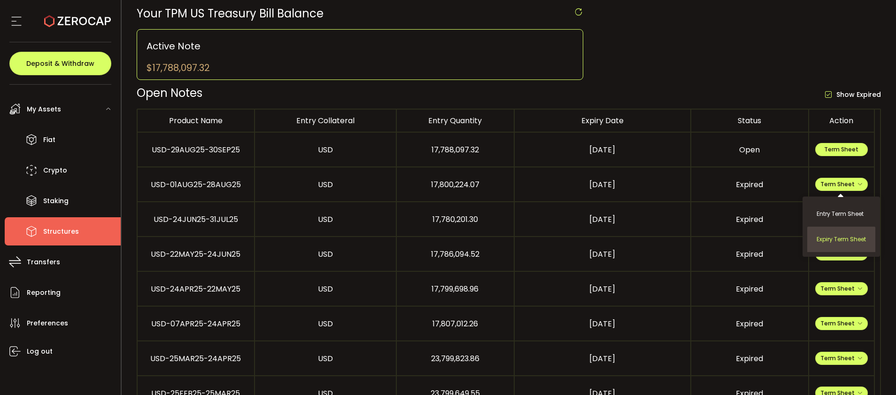
click at [854, 231] on li "Expiry Term Sheet" at bounding box center [842, 238] width 68 height 25
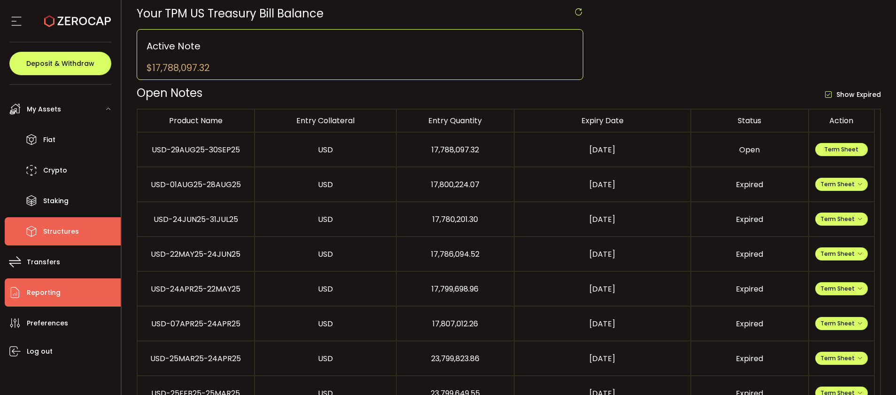
click at [70, 297] on li "Reporting" at bounding box center [63, 292] width 116 height 28
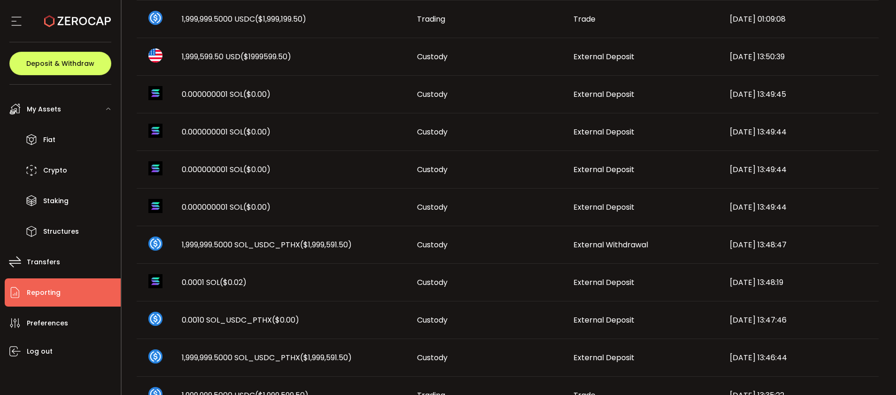
scroll to position [527, 0]
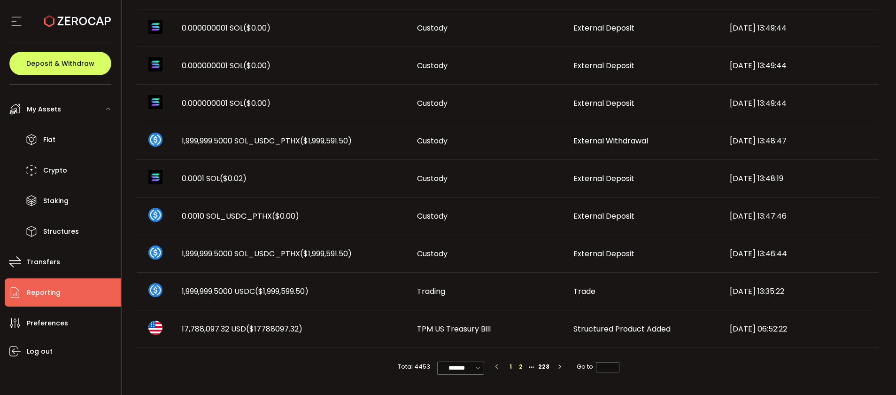
click at [518, 368] on li "2" at bounding box center [521, 366] width 10 height 10
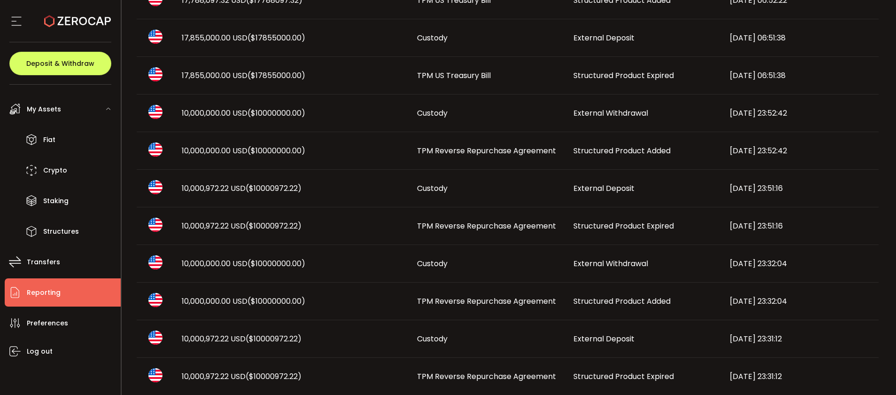
scroll to position [70, 0]
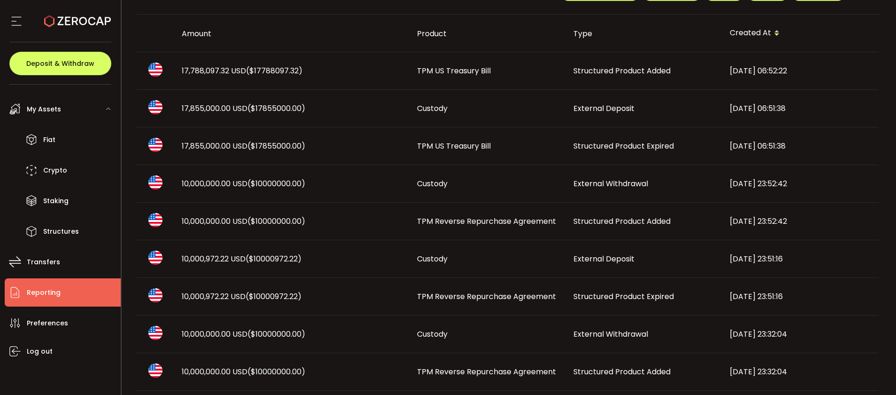
click at [604, 216] on span "Structured Product Added" at bounding box center [622, 221] width 97 height 11
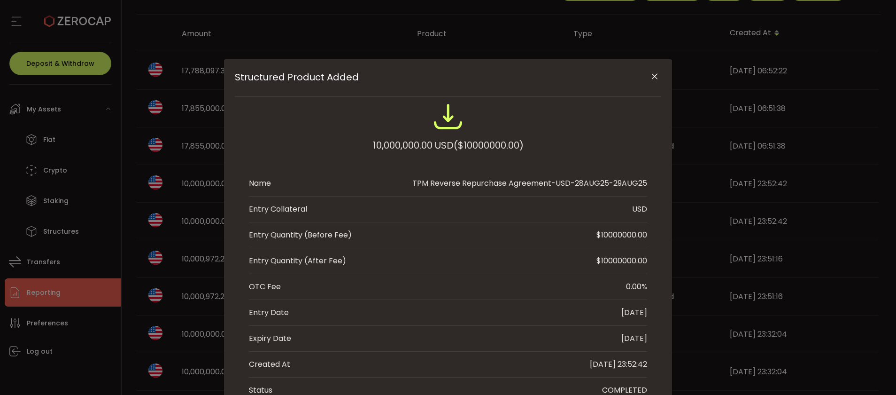
click at [658, 75] on button "Close" at bounding box center [655, 77] width 16 height 16
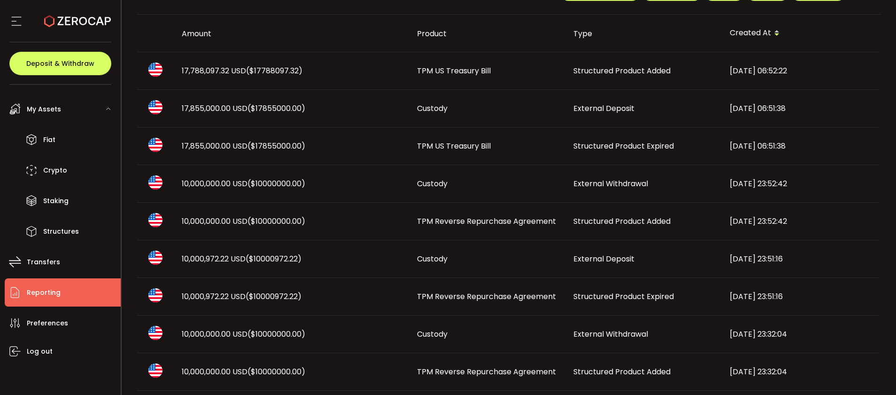
click at [583, 297] on span "Structured Product Expired" at bounding box center [624, 296] width 101 height 11
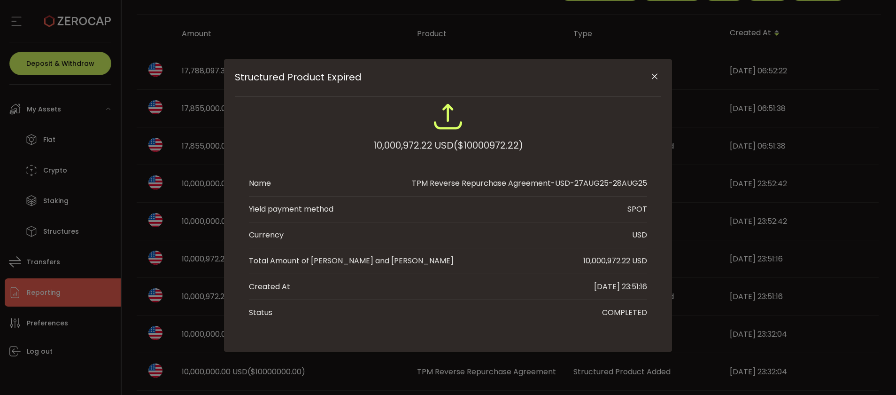
click at [654, 78] on icon "Close" at bounding box center [654, 76] width 9 height 9
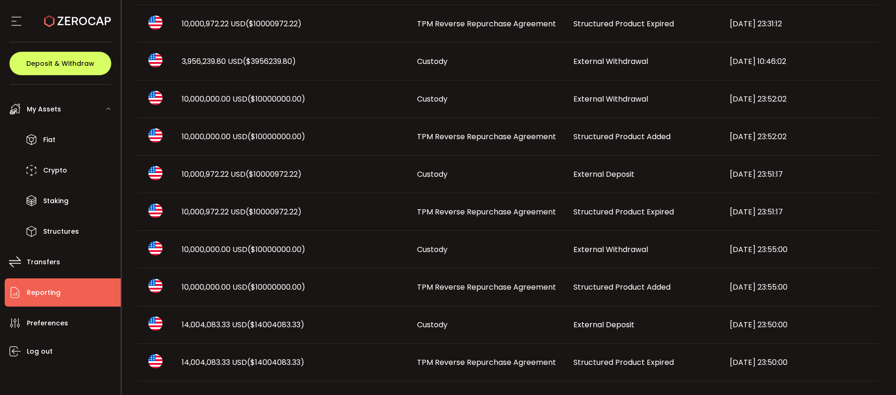
scroll to position [527, 0]
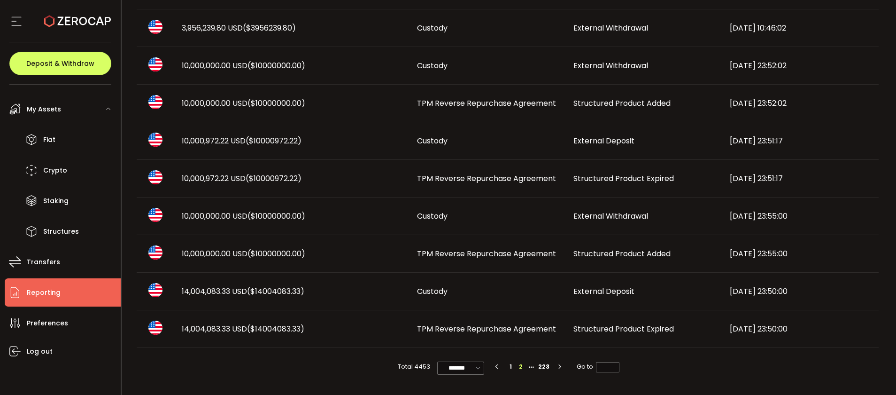
click at [510, 366] on li "1" at bounding box center [511, 366] width 10 height 10
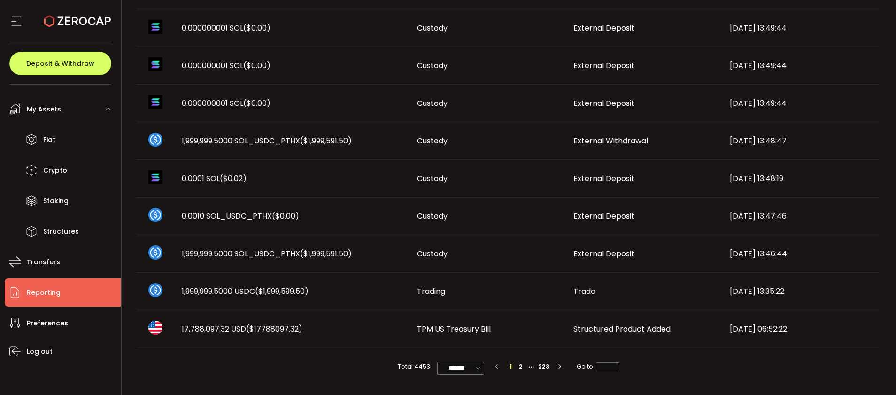
click at [290, 329] on span "($17788097.32)" at bounding box center [274, 328] width 56 height 11
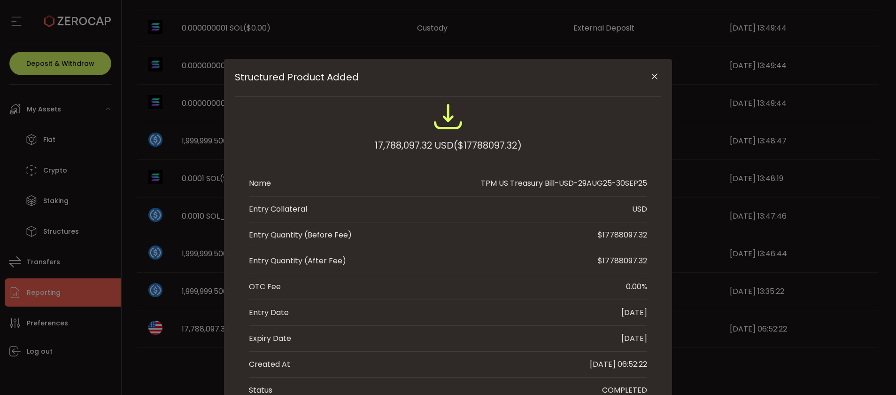
click at [650, 77] on icon "Close" at bounding box center [654, 76] width 9 height 9
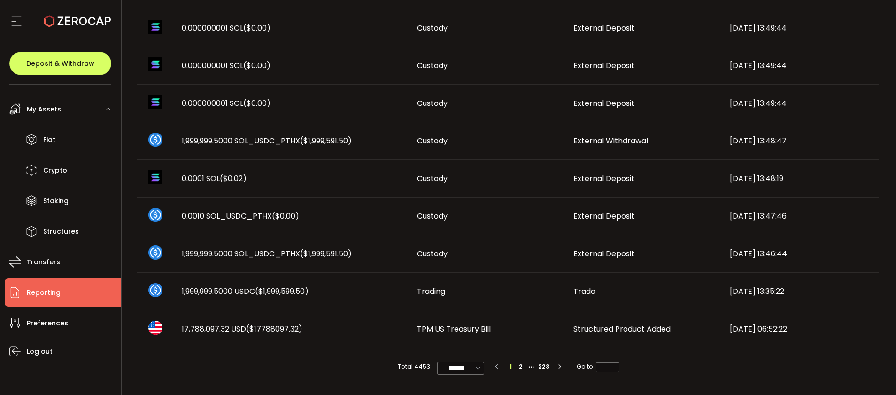
click at [601, 328] on span "Structured Product Added" at bounding box center [622, 328] width 97 height 11
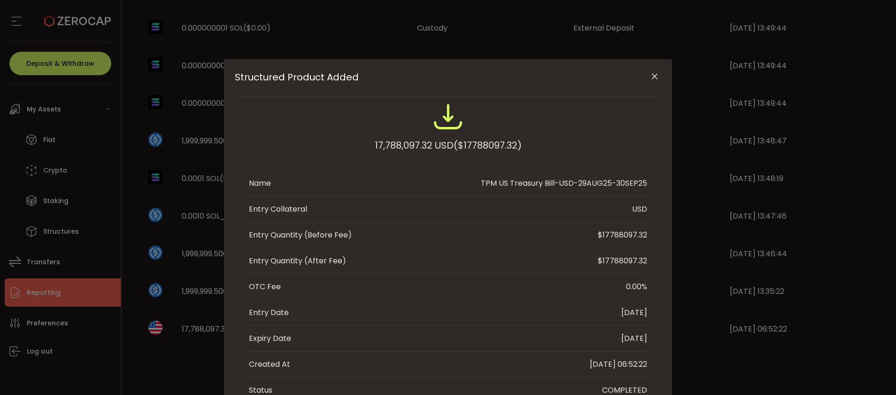
click at [650, 73] on icon "Close" at bounding box center [654, 76] width 9 height 9
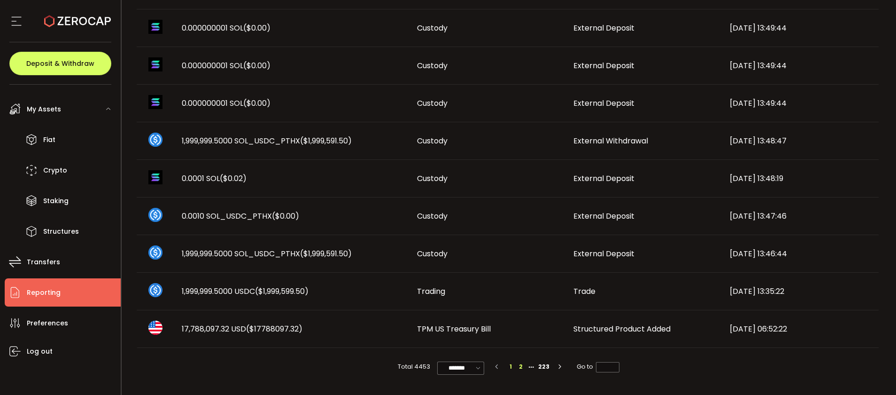
click at [522, 363] on li "2" at bounding box center [521, 366] width 10 height 10
type input "*"
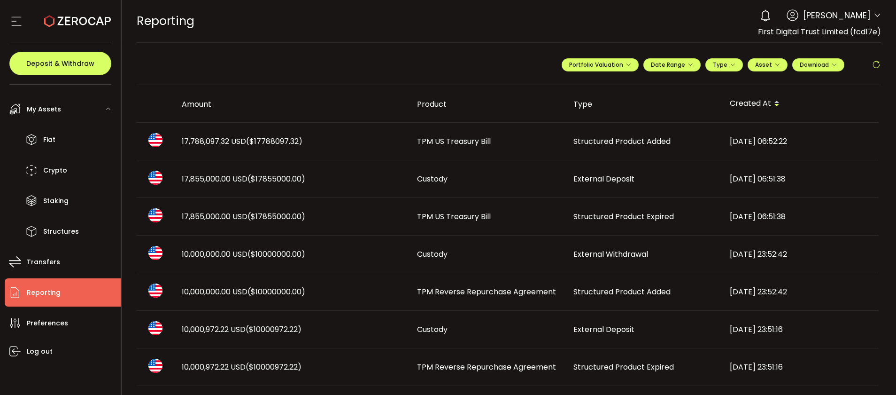
click at [265, 176] on span "($17855000.00)" at bounding box center [277, 178] width 58 height 11
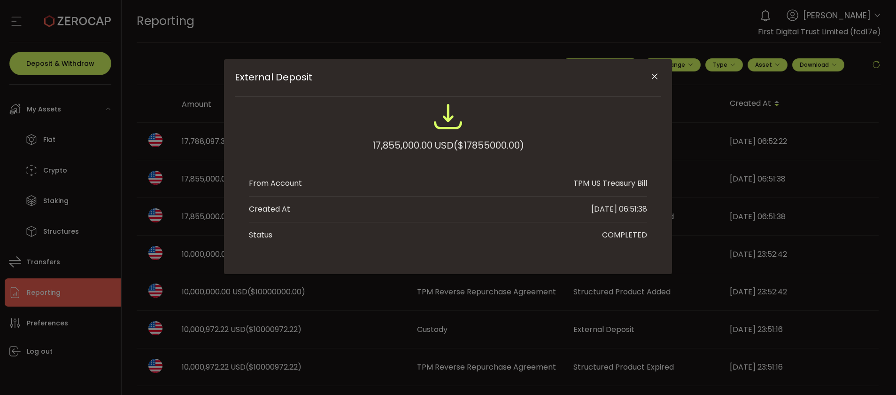
click at [652, 76] on icon "Close" at bounding box center [654, 76] width 9 height 9
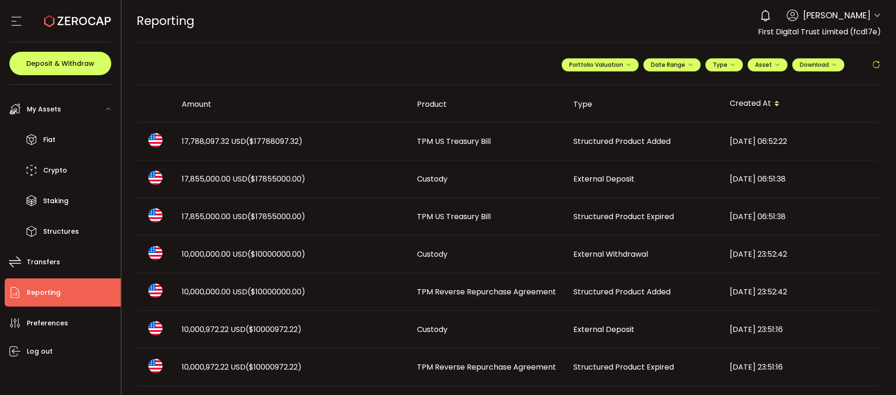
click at [477, 140] on span "TPM US Treasury Bill" at bounding box center [454, 141] width 74 height 11
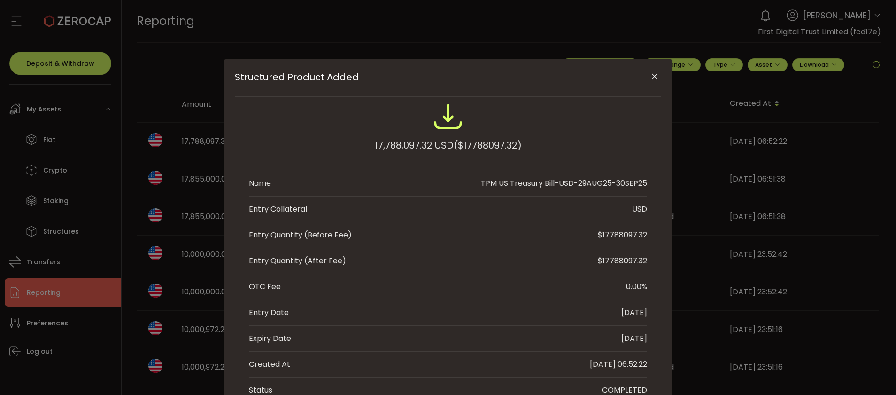
click at [660, 74] on button "Close" at bounding box center [655, 77] width 16 height 16
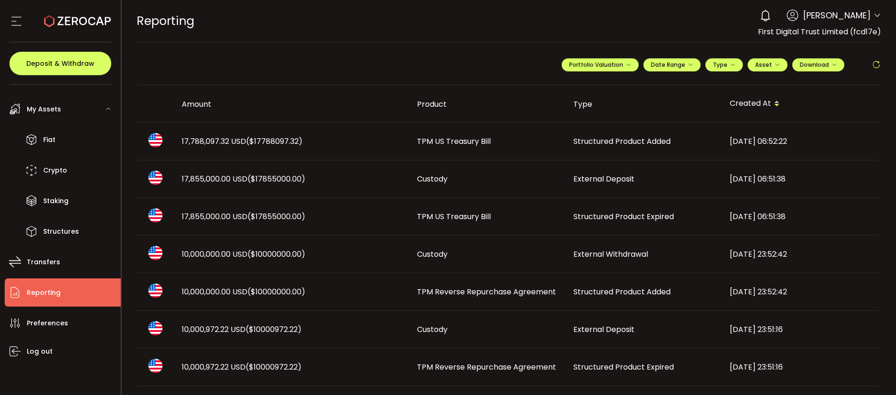
click at [642, 218] on span "Structured Product Expired" at bounding box center [624, 216] width 101 height 11
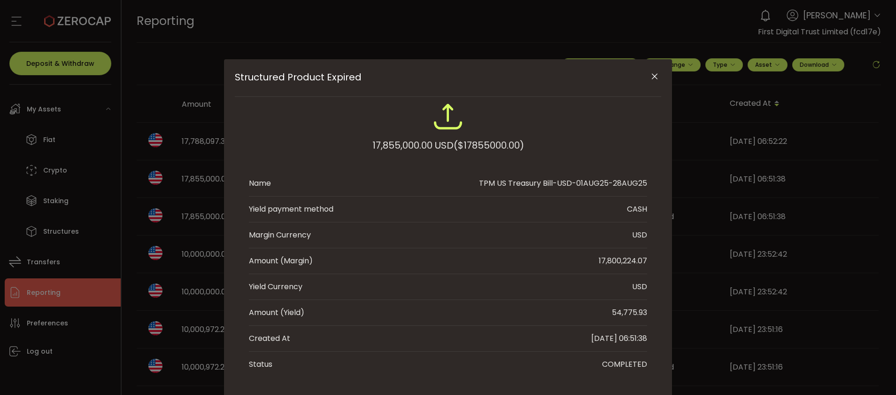
click at [653, 72] on icon "Close" at bounding box center [654, 76] width 9 height 9
